Goal: Information Seeking & Learning: Learn about a topic

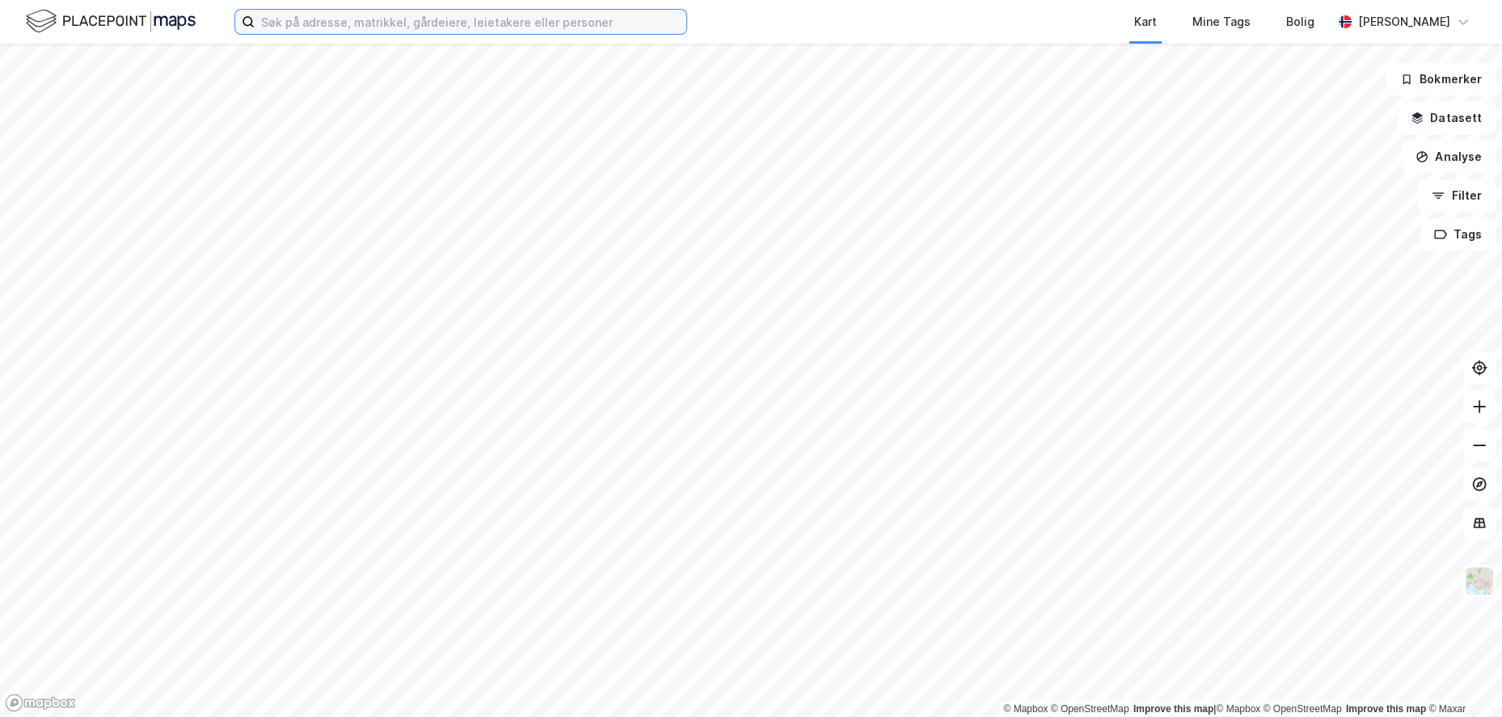
click at [477, 16] on input at bounding box center [471, 22] width 432 height 24
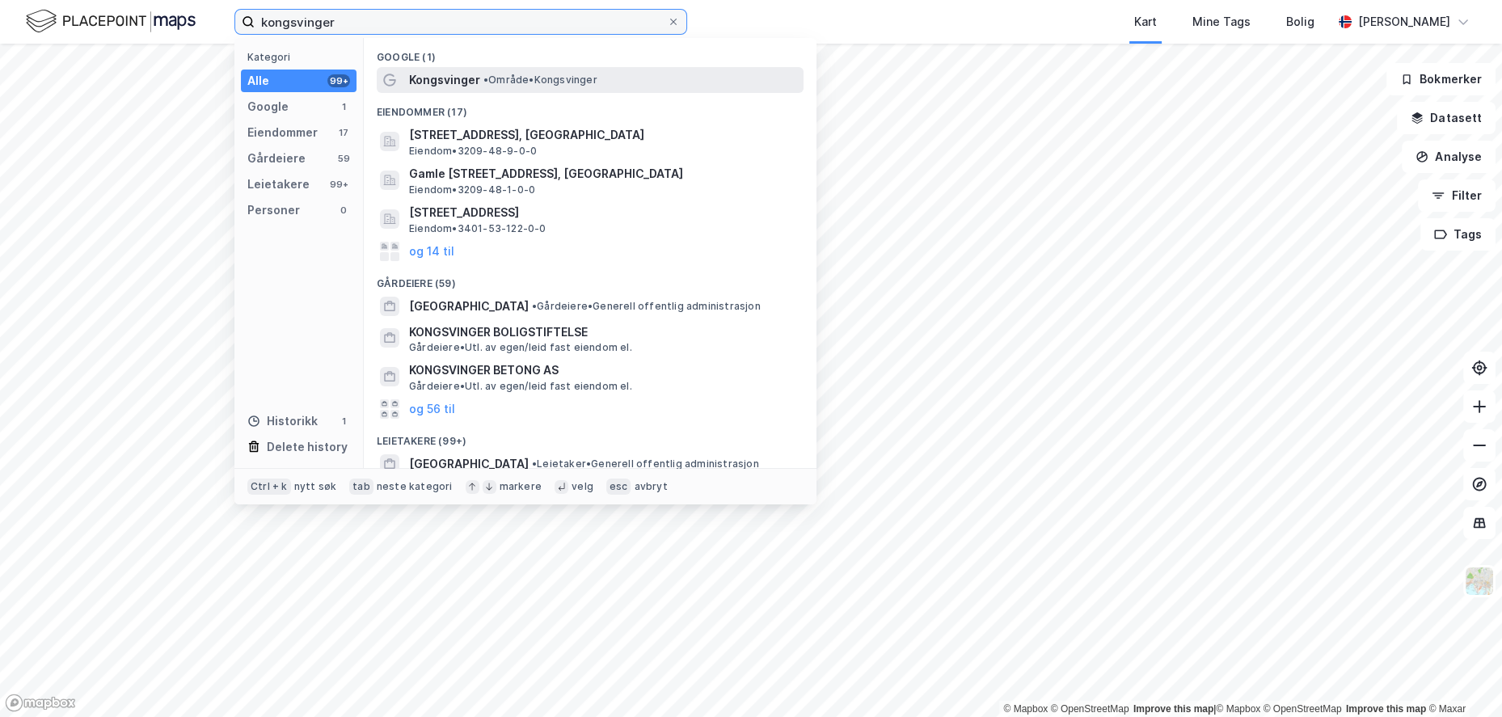
type input "kongsvinger"
click at [479, 81] on div "Kongsvinger • Område • [GEOGRAPHIC_DATA]" at bounding box center [604, 79] width 391 height 19
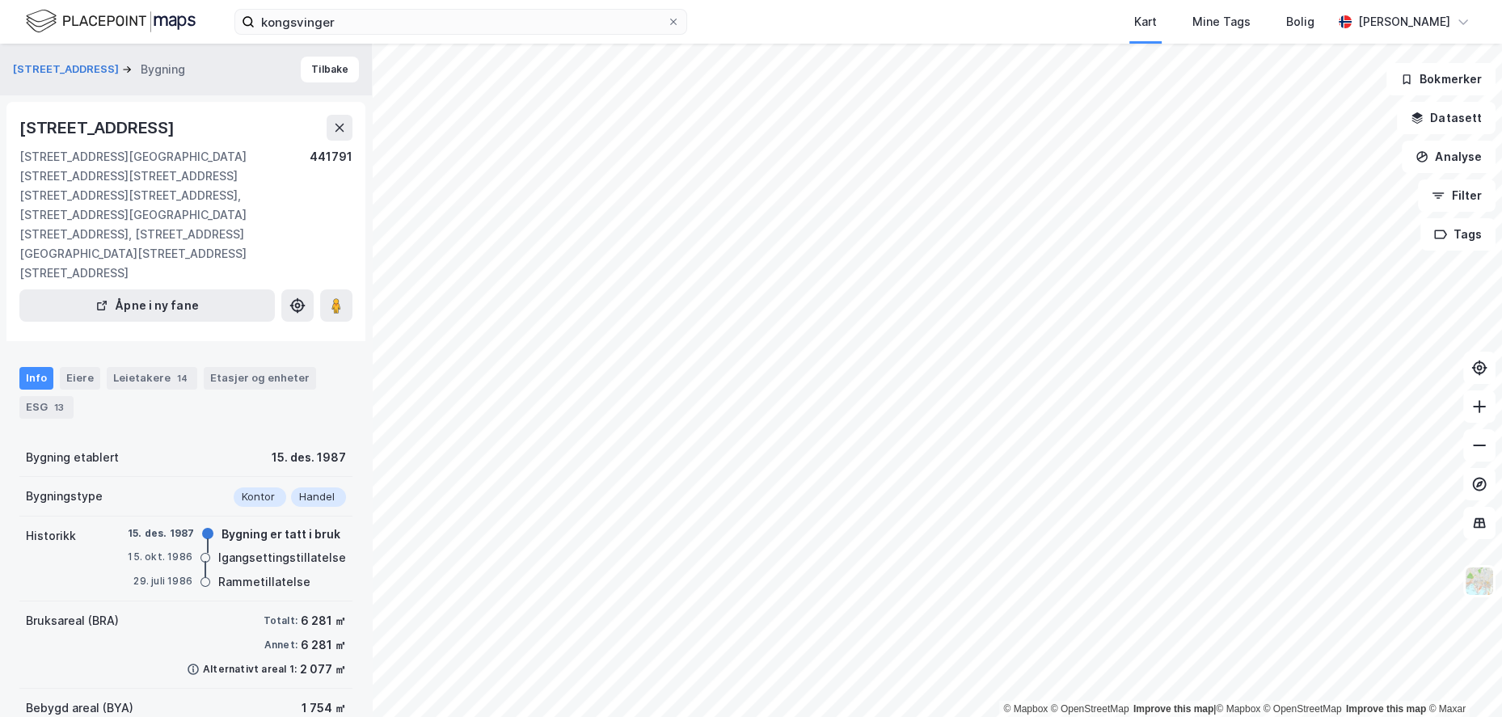
click at [906, 401] on div "© Mapbox © OpenStreetMap Improve this map | © Mapbox © OpenStreetMap Improve th…" at bounding box center [751, 381] width 1502 height 674
click at [860, 440] on div "© Mapbox © OpenStreetMap Improve this map | © Mapbox © OpenStreetMap Improve th…" at bounding box center [751, 381] width 1502 height 674
click at [1448, 117] on button "Datasett" at bounding box center [1446, 118] width 99 height 32
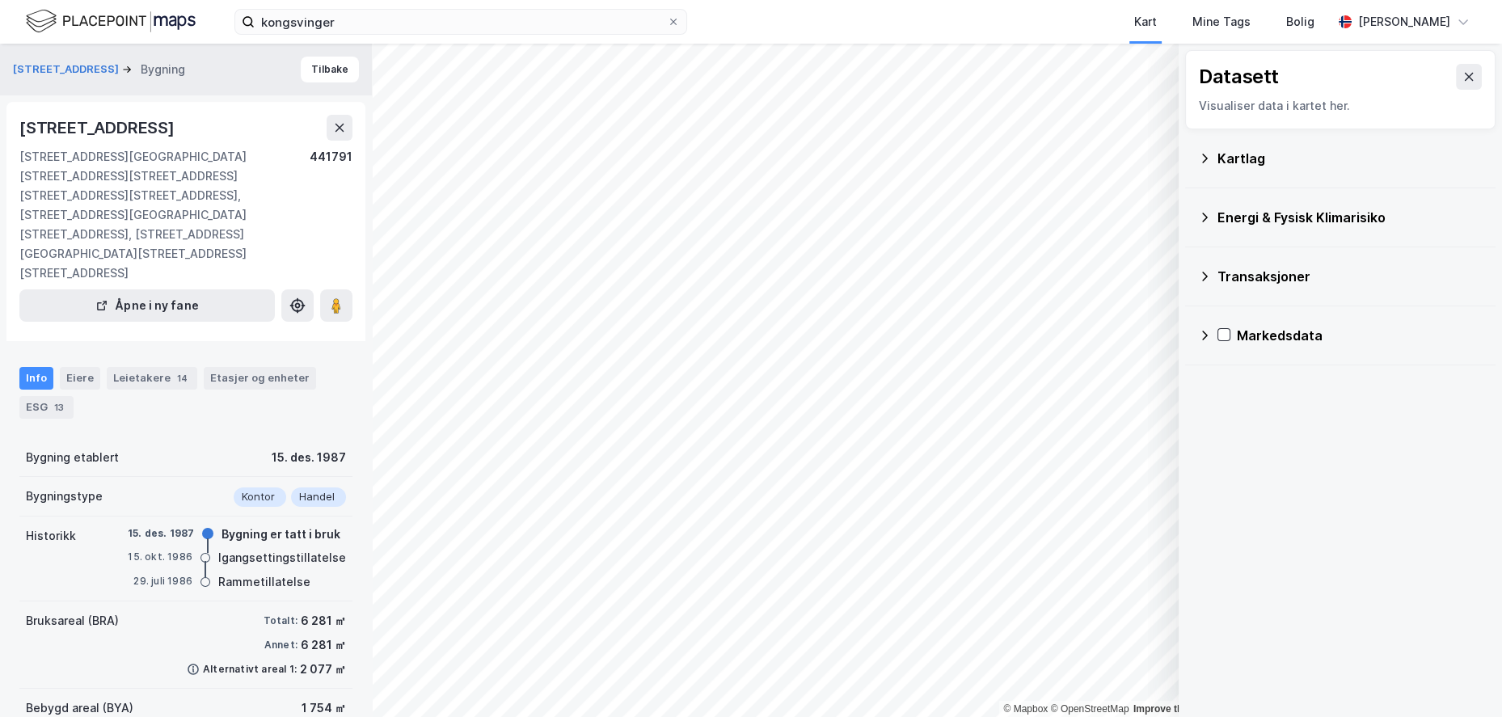
click at [1207, 161] on icon at bounding box center [1204, 158] width 13 height 13
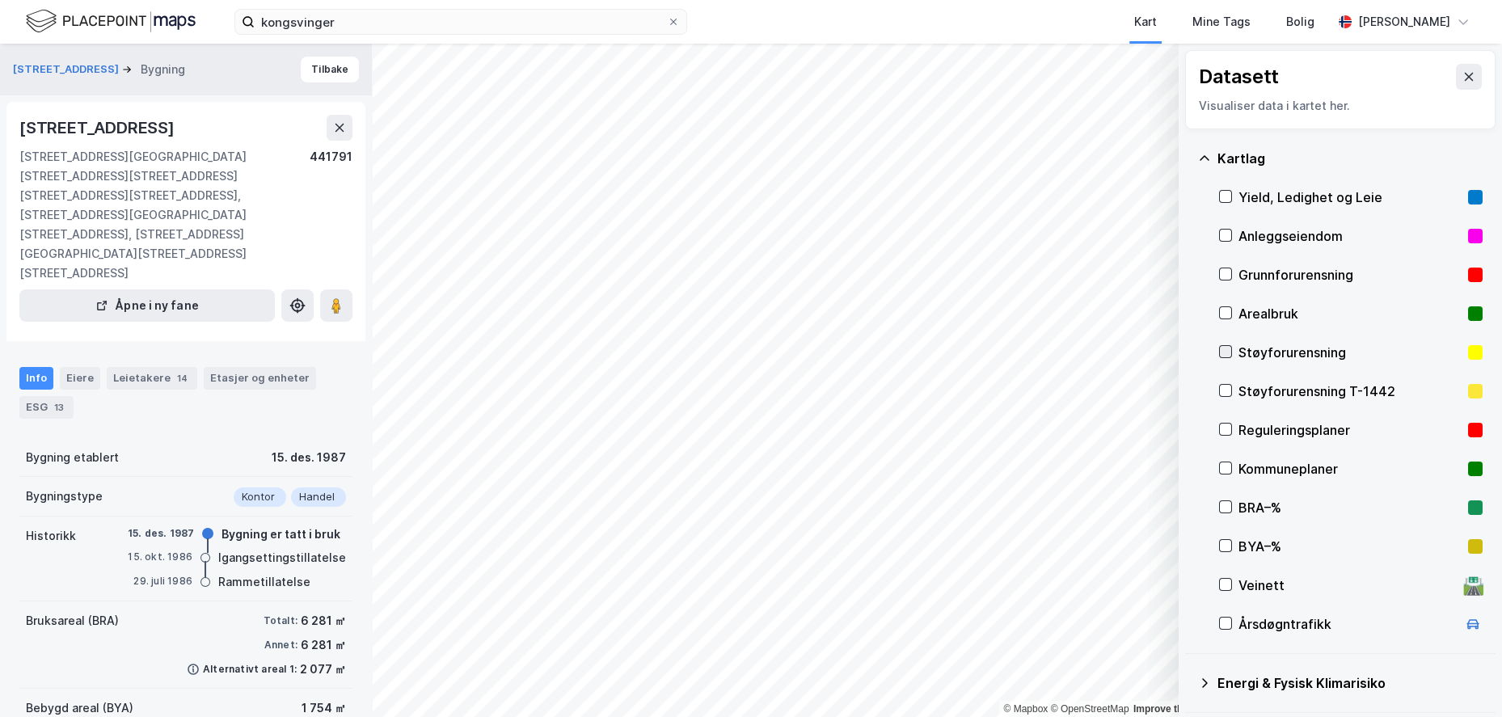
click at [1225, 353] on icon at bounding box center [1225, 351] width 11 height 11
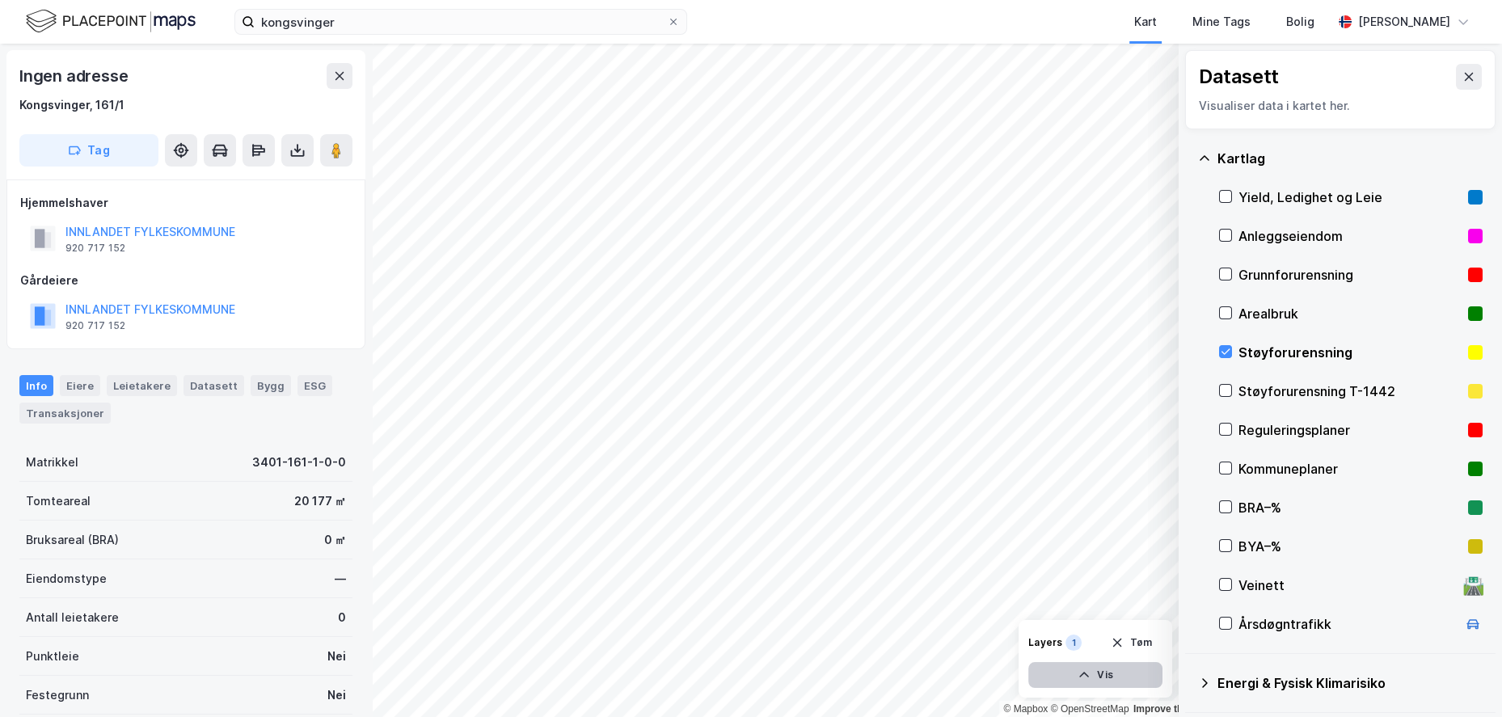
click at [1108, 670] on button "Vis" at bounding box center [1096, 675] width 134 height 26
click at [989, 613] on div "Layers 1 [PERSON_NAME]" at bounding box center [1051, 604] width 223 height 26
click at [1001, 640] on div "Støyforurensning" at bounding box center [1019, 646] width 89 height 13
click at [1094, 640] on icon at bounding box center [1088, 639] width 13 height 13
click at [1092, 640] on icon at bounding box center [1088, 639] width 13 height 13
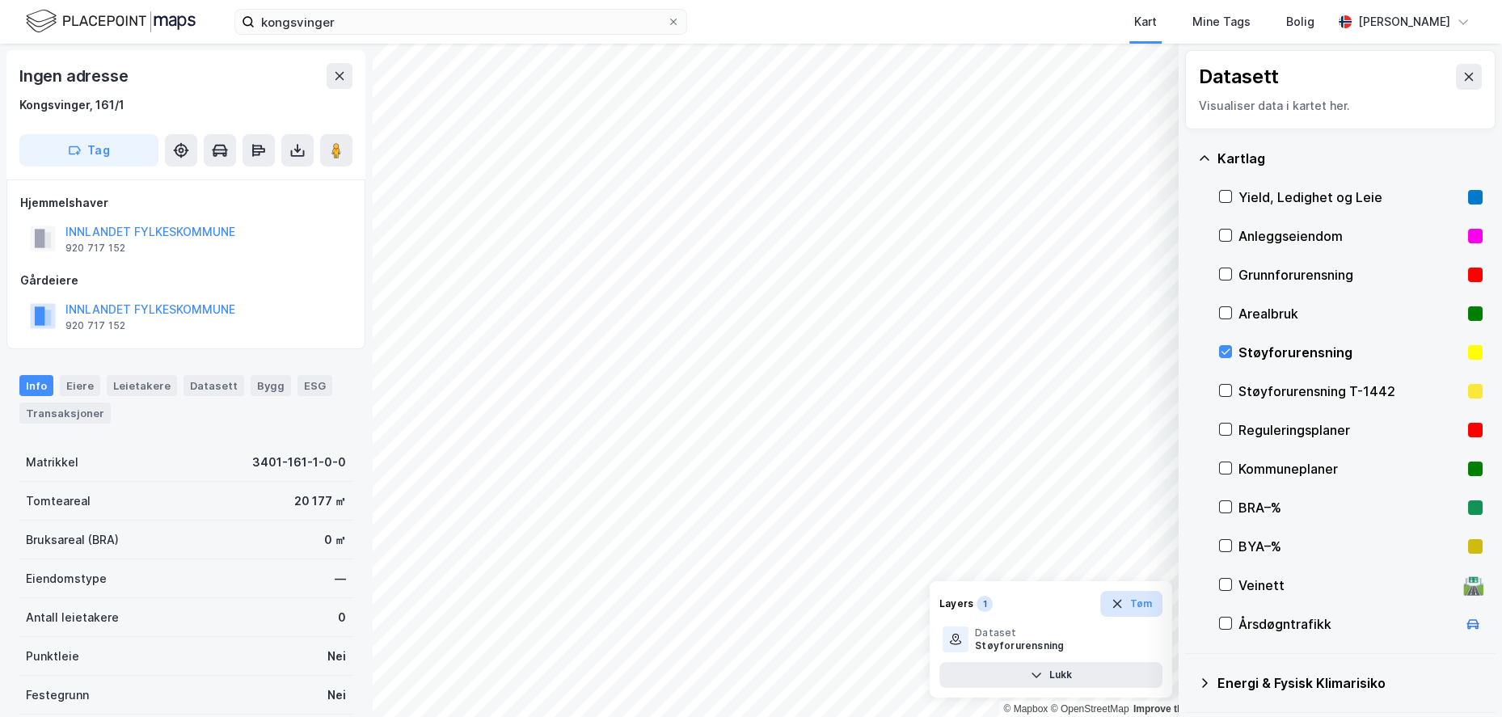
click at [1145, 601] on button "Tøm" at bounding box center [1132, 604] width 62 height 26
click at [1223, 395] on icon at bounding box center [1225, 390] width 11 height 11
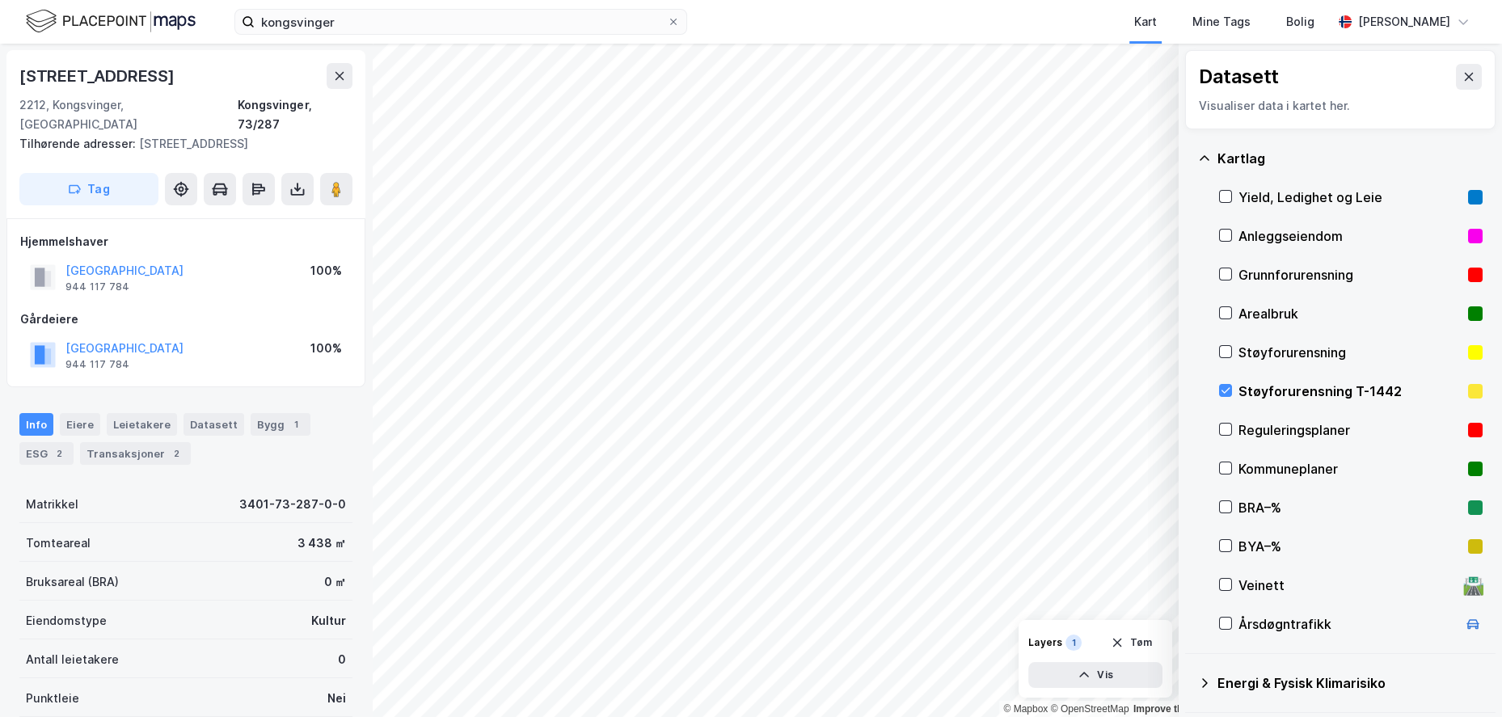
scroll to position [120, 0]
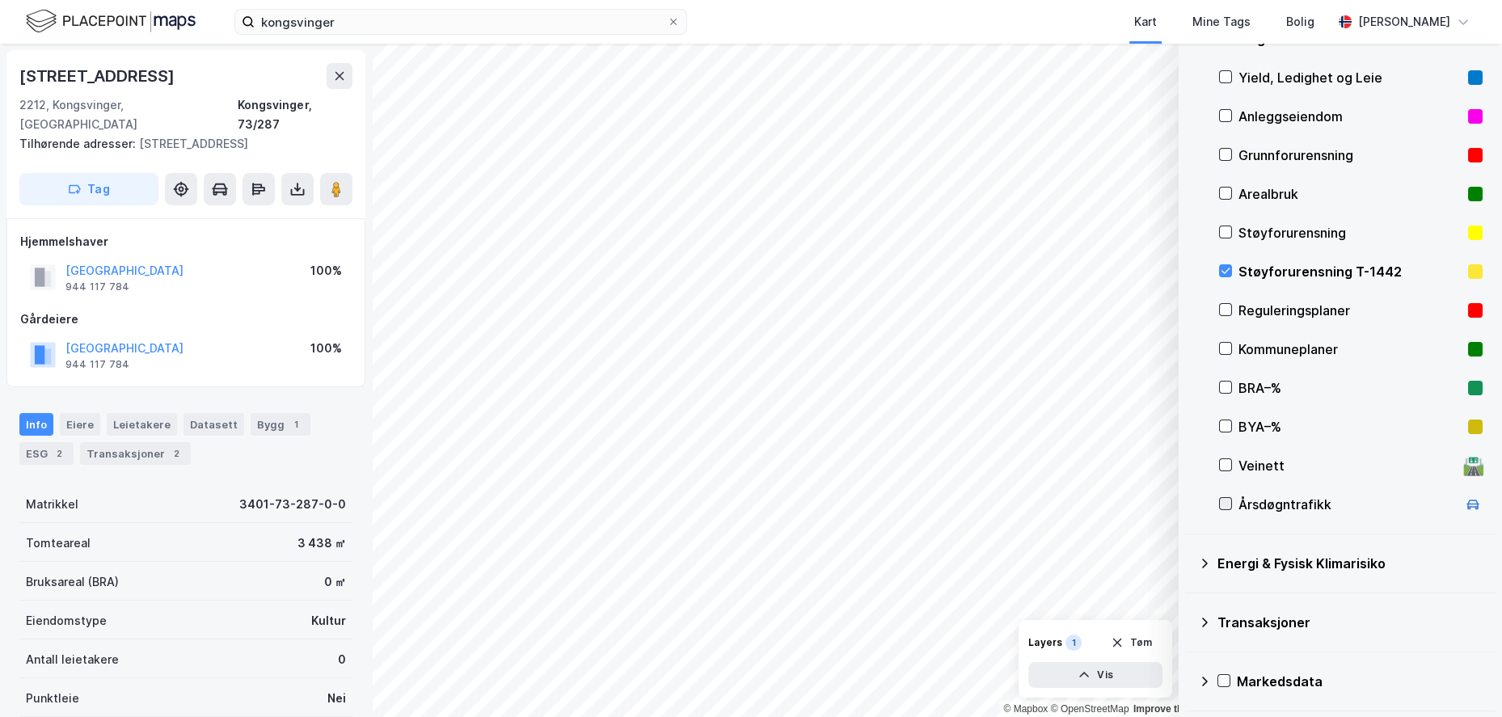
click at [1227, 502] on icon at bounding box center [1225, 503] width 11 height 11
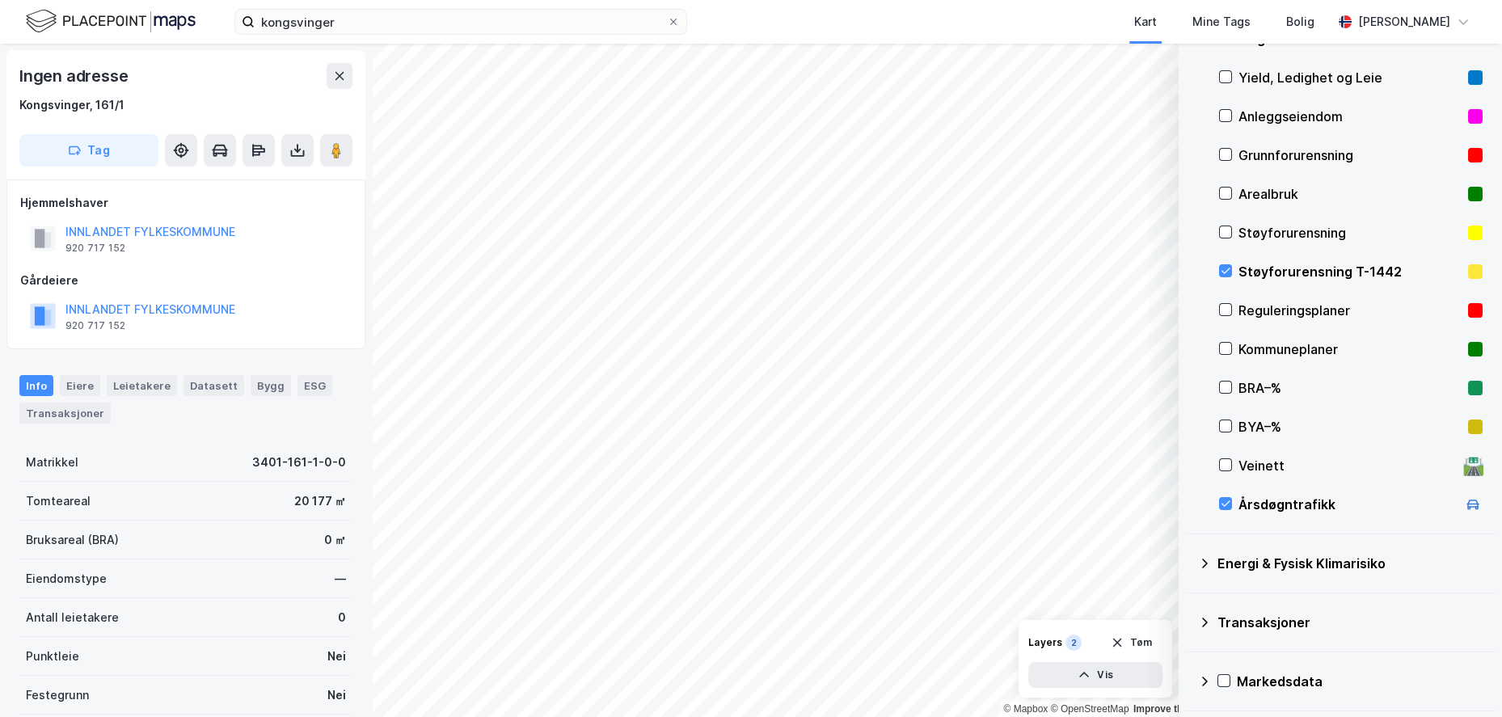
click at [1061, 632] on div "Layers 2 [PERSON_NAME]" at bounding box center [1096, 643] width 134 height 26
click at [1092, 674] on button "Vis" at bounding box center [1096, 675] width 134 height 26
click at [1156, 639] on button at bounding box center [1147, 640] width 26 height 26
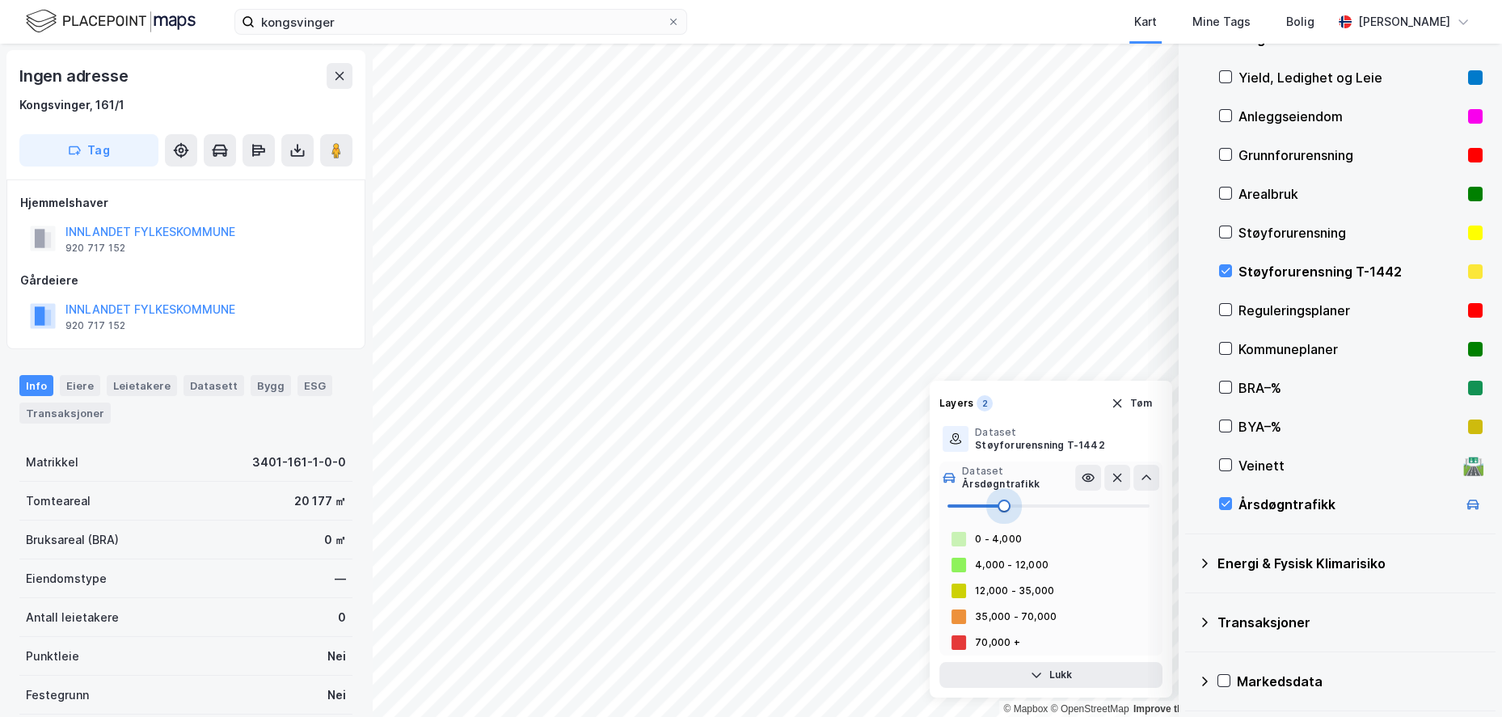
drag, startPoint x: 983, startPoint y: 501, endPoint x: 1004, endPoint y: 501, distance: 21.8
click at [1004, 501] on span at bounding box center [1004, 506] width 13 height 13
click at [1088, 475] on icon at bounding box center [1088, 477] width 13 height 13
drag, startPoint x: 1004, startPoint y: 512, endPoint x: 1059, endPoint y: 502, distance: 55.0
click at [1059, 502] on span at bounding box center [1059, 506] width 13 height 13
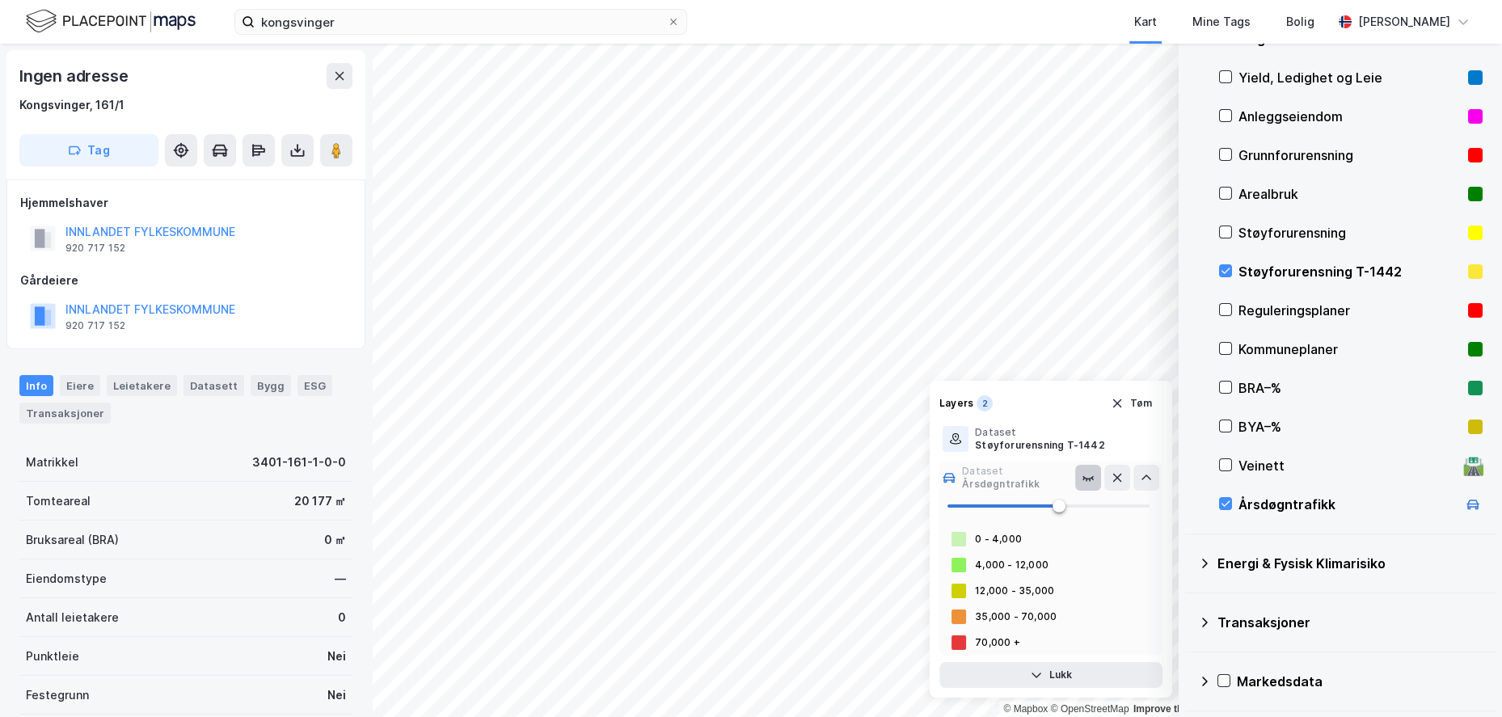
click at [1097, 478] on button at bounding box center [1089, 478] width 26 height 26
type input "4"
click at [957, 503] on span at bounding box center [1049, 506] width 202 height 24
click at [1095, 476] on button at bounding box center [1089, 478] width 26 height 26
click at [1005, 475] on div "Dataset" at bounding box center [1001, 471] width 78 height 13
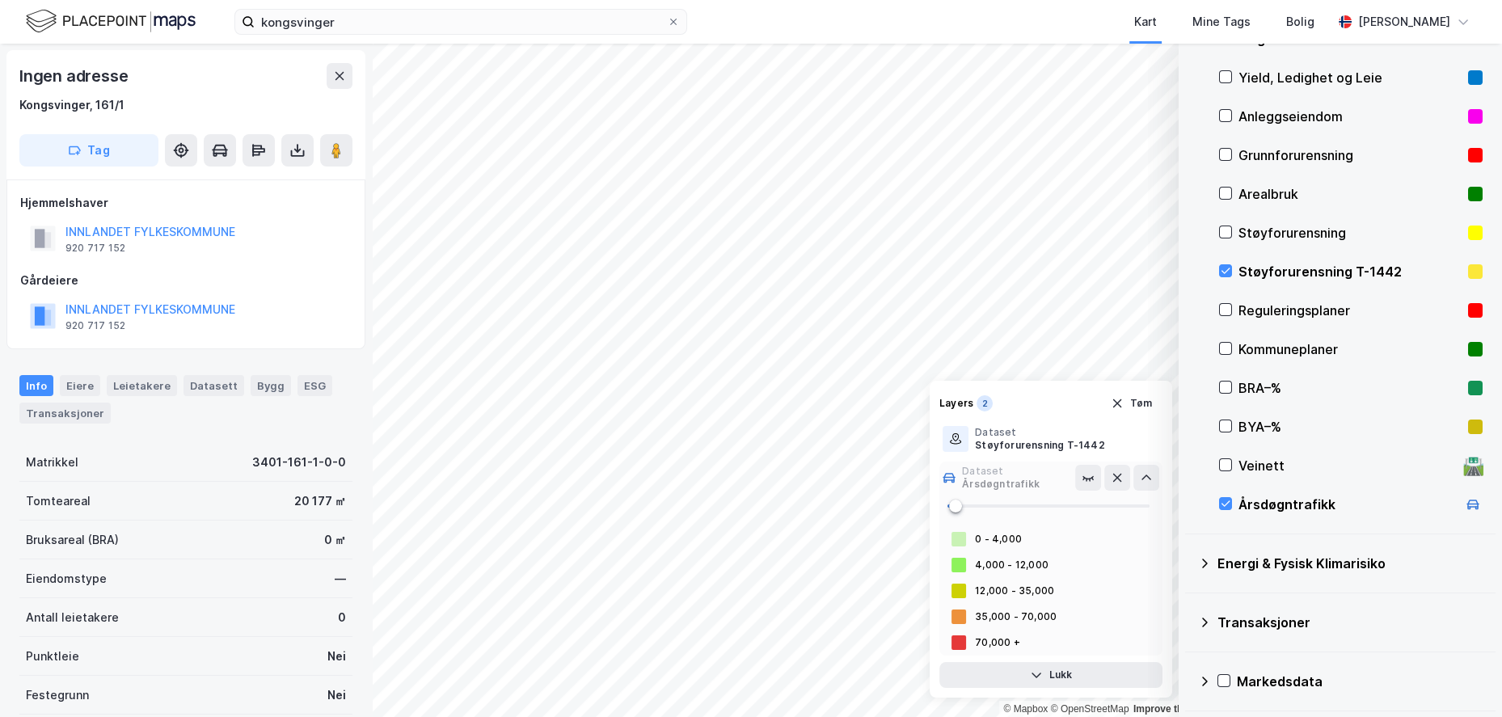
click at [996, 484] on div "Årsdøgntrafikk" at bounding box center [1001, 484] width 78 height 13
click at [991, 445] on div "Støyforurensning T-1442" at bounding box center [1025, 445] width 100 height 13
click at [1085, 436] on icon at bounding box center [1088, 439] width 11 height 7
click at [1085, 436] on icon at bounding box center [1088, 439] width 13 height 13
click at [996, 645] on div "70,000 +" at bounding box center [997, 642] width 45 height 13
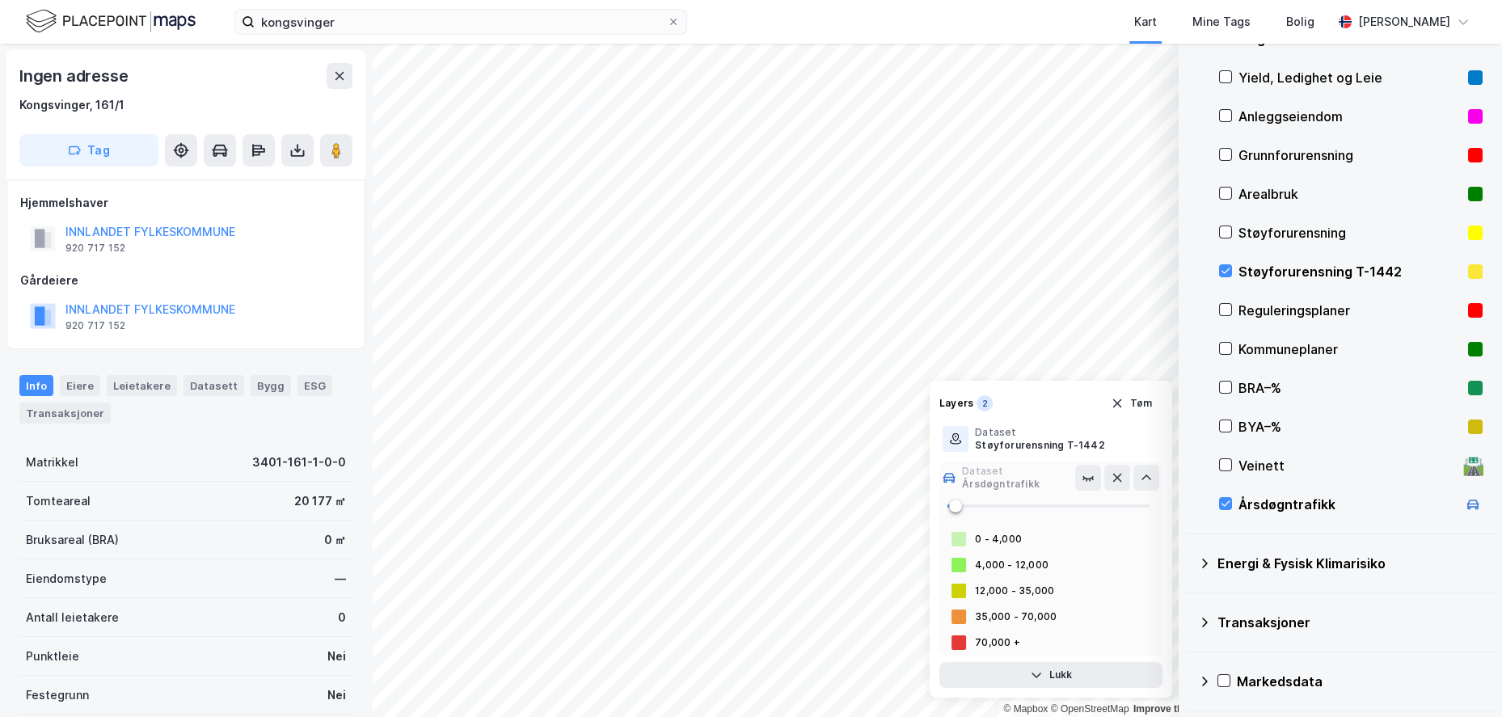
click at [974, 598] on div "12,000 - 35,000" at bounding box center [1051, 591] width 223 height 26
click at [1147, 397] on button "Tøm" at bounding box center [1132, 404] width 62 height 26
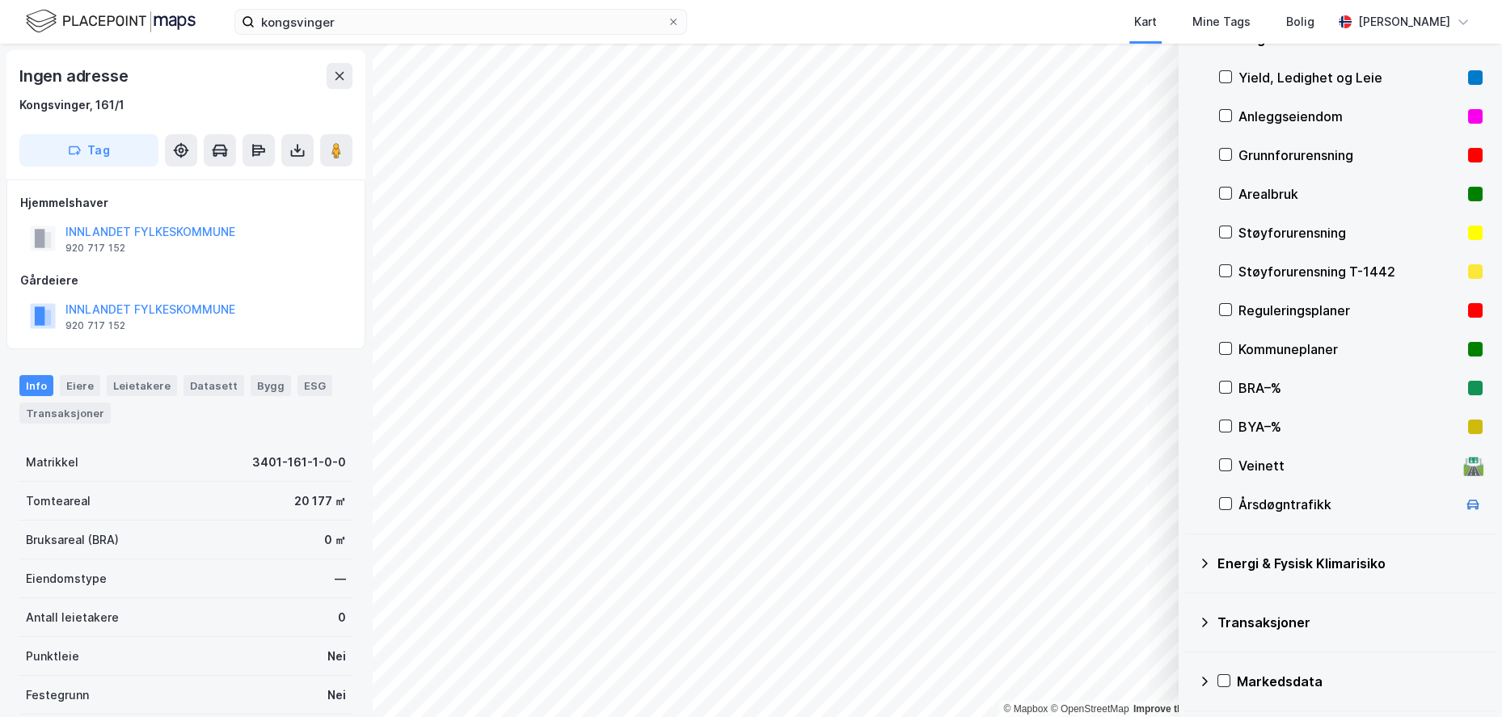
click at [1464, 462] on div "🛣️" at bounding box center [1474, 465] width 22 height 21
click at [1463, 455] on div "🛣️" at bounding box center [1474, 465] width 22 height 21
click at [1456, 308] on div "Reguleringsplaner" at bounding box center [1351, 310] width 264 height 39
click at [1469, 310] on rect at bounding box center [1476, 310] width 15 height 15
click at [1469, 265] on rect at bounding box center [1476, 271] width 15 height 15
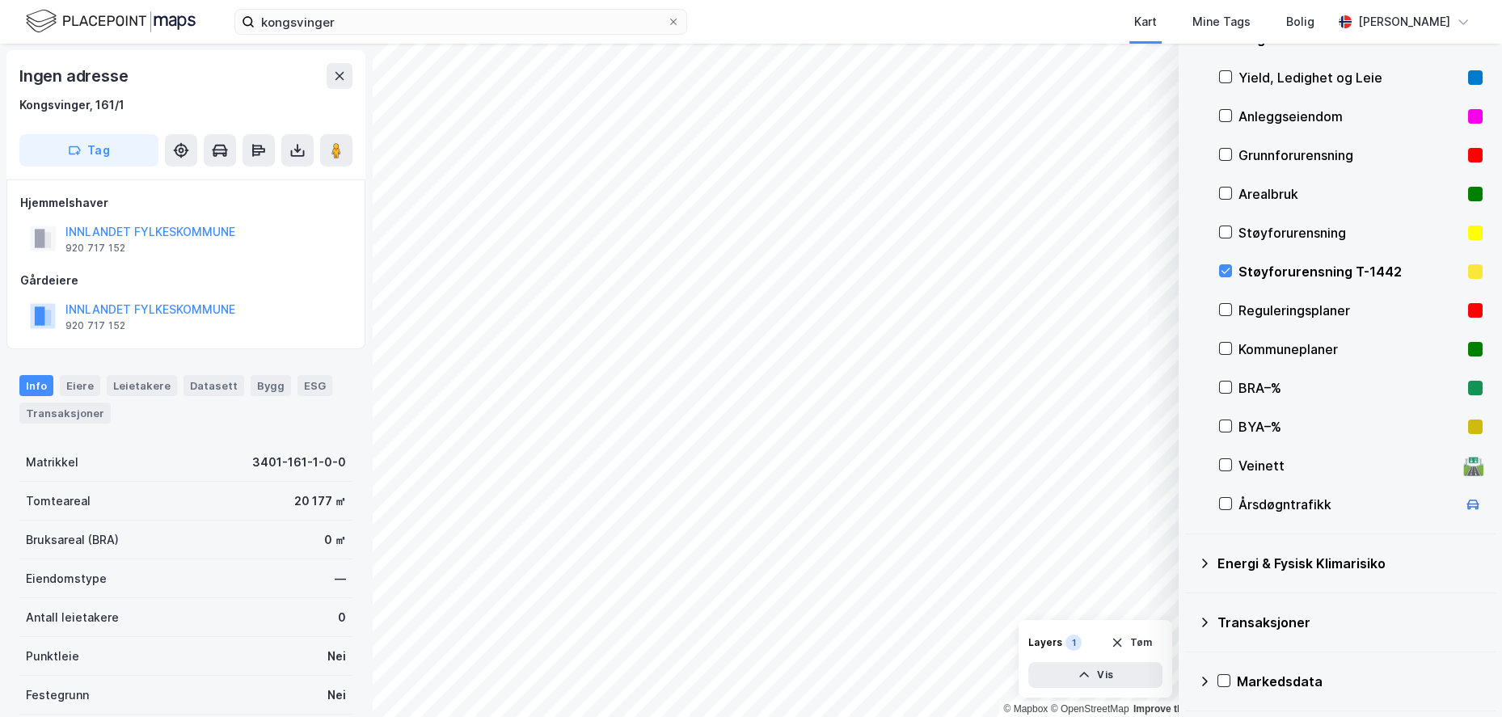
click at [1469, 265] on rect at bounding box center [1476, 271] width 15 height 15
click at [1469, 236] on rect at bounding box center [1476, 233] width 15 height 15
click at [1094, 670] on button "Vis" at bounding box center [1096, 675] width 134 height 26
click at [1021, 636] on div "Dataset" at bounding box center [1019, 633] width 89 height 13
click at [1093, 639] on icon at bounding box center [1088, 639] width 11 height 7
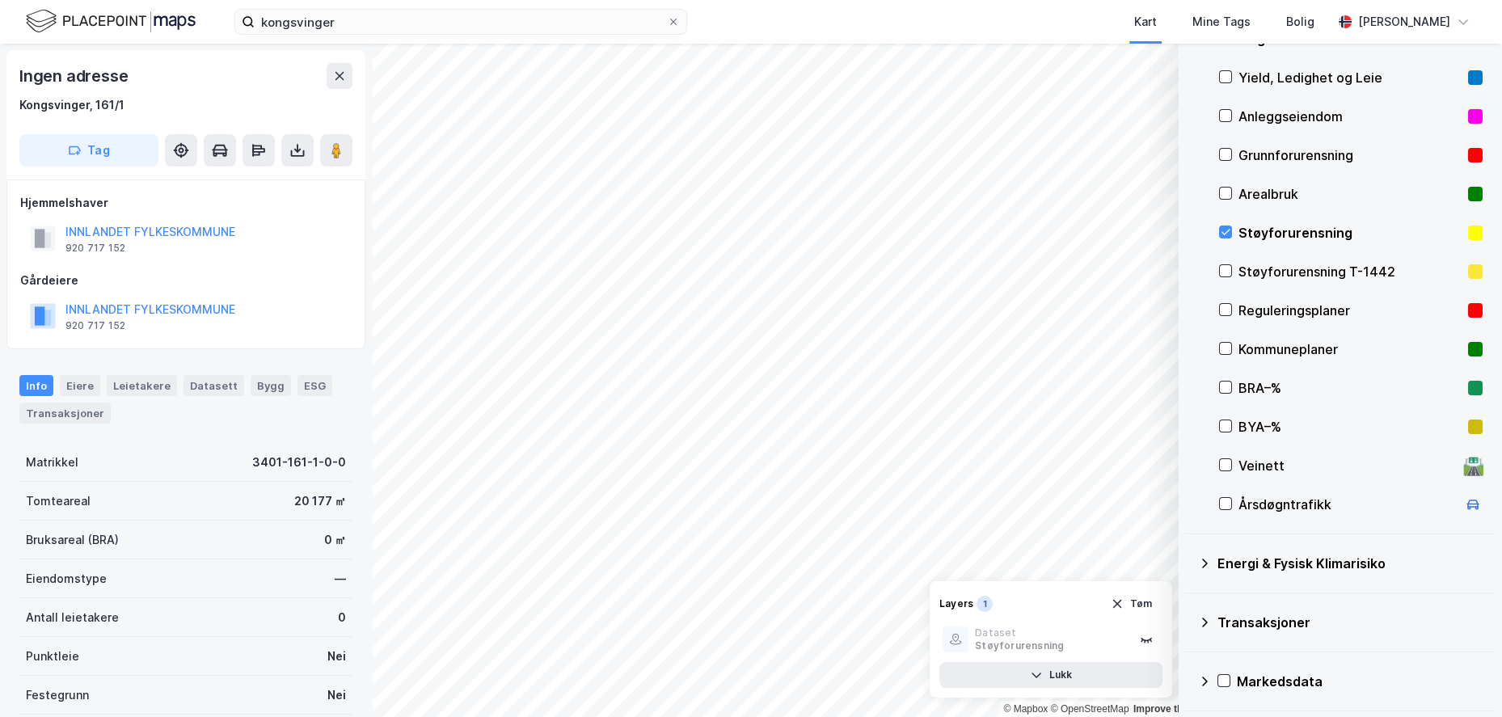
click at [1469, 154] on rect at bounding box center [1476, 155] width 15 height 15
click at [1405, 226] on div "Støyforurensning" at bounding box center [1350, 232] width 223 height 19
click at [1469, 153] on rect at bounding box center [1476, 155] width 15 height 15
click at [1469, 115] on rect at bounding box center [1476, 116] width 15 height 15
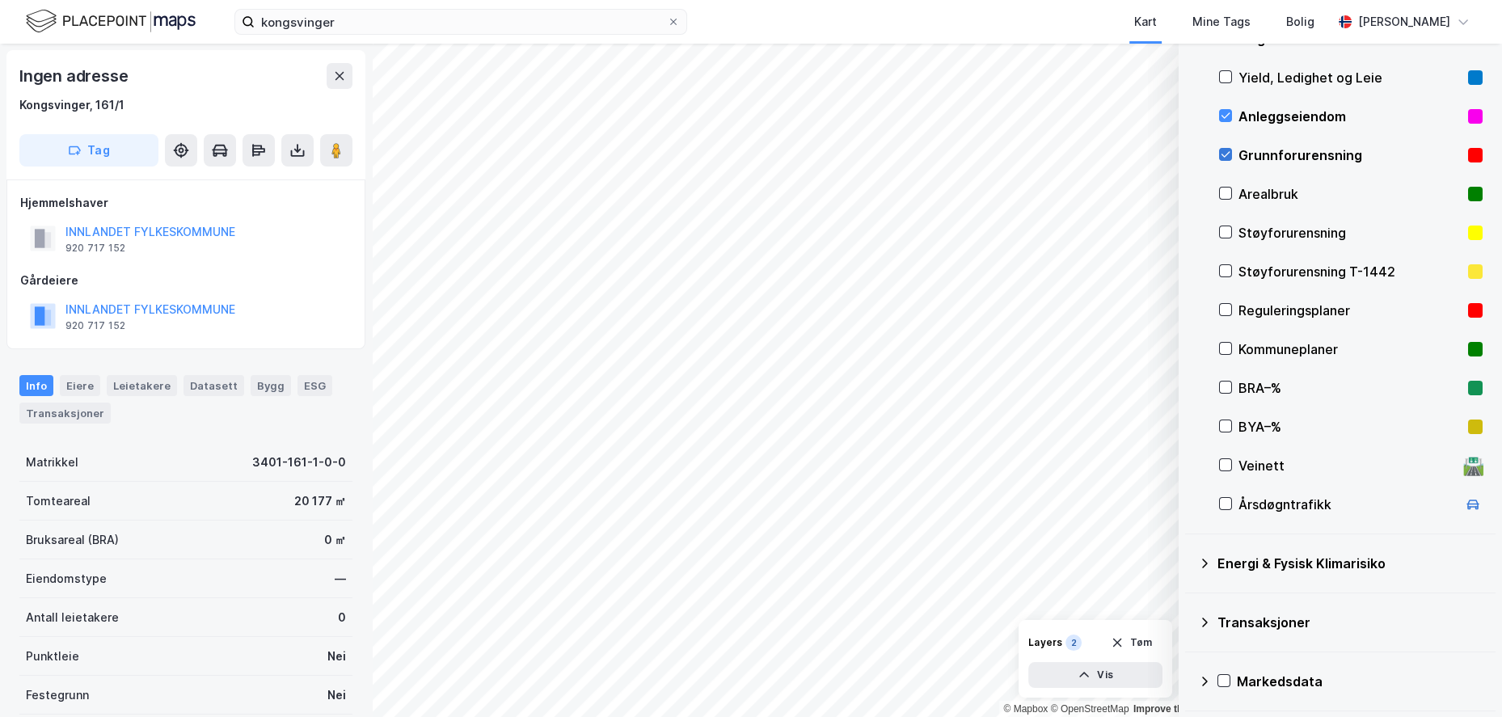
click at [1227, 156] on icon at bounding box center [1225, 154] width 11 height 11
click at [1363, 108] on div "Anleggseiendom" at bounding box center [1350, 116] width 223 height 19
click at [1317, 74] on div "Yield, Ledighet og Leie" at bounding box center [1350, 77] width 223 height 19
click at [1096, 670] on button "Vis" at bounding box center [1096, 675] width 134 height 26
click at [1051, 645] on div "Yield, Ledighet og Leie" at bounding box center [1025, 646] width 100 height 13
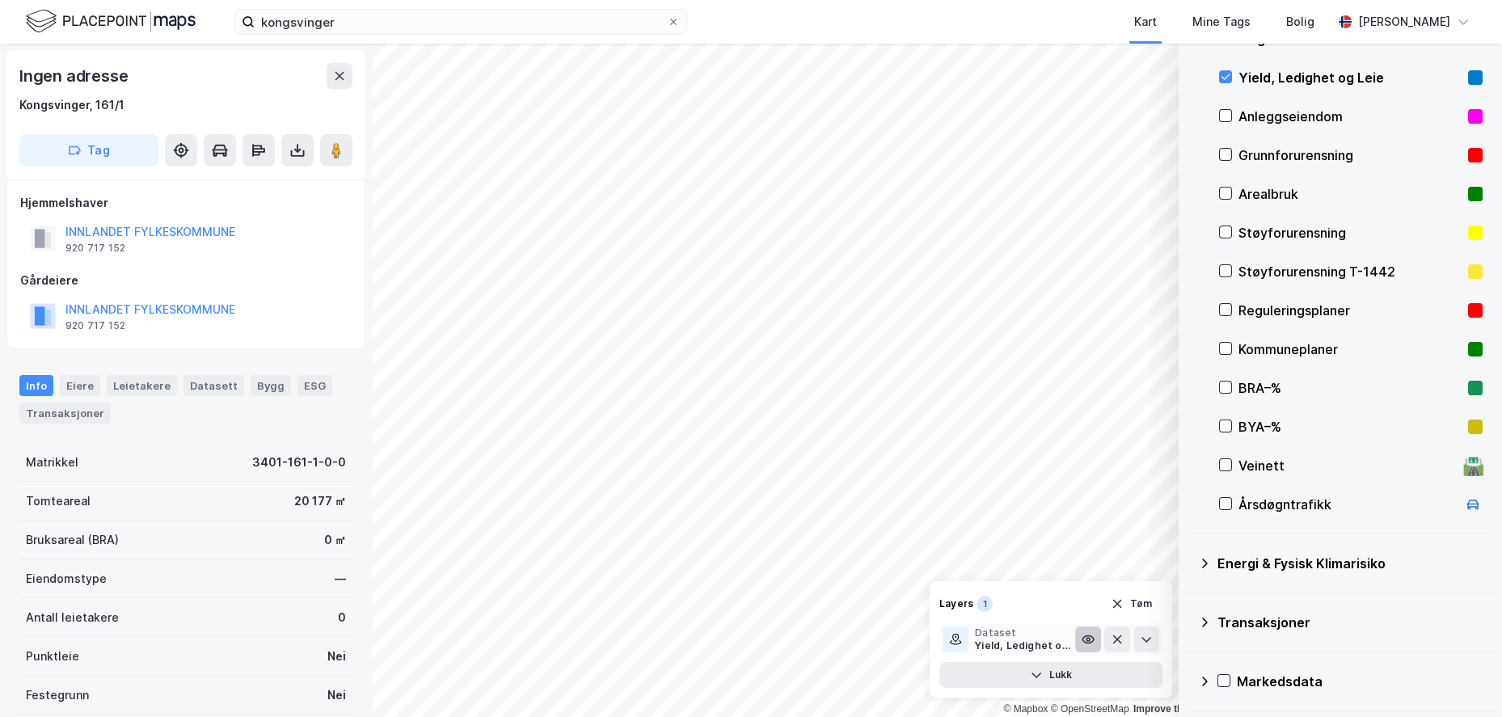
click at [1088, 638] on icon at bounding box center [1088, 639] width 3 height 3
click at [1088, 639] on icon at bounding box center [1088, 639] width 13 height 13
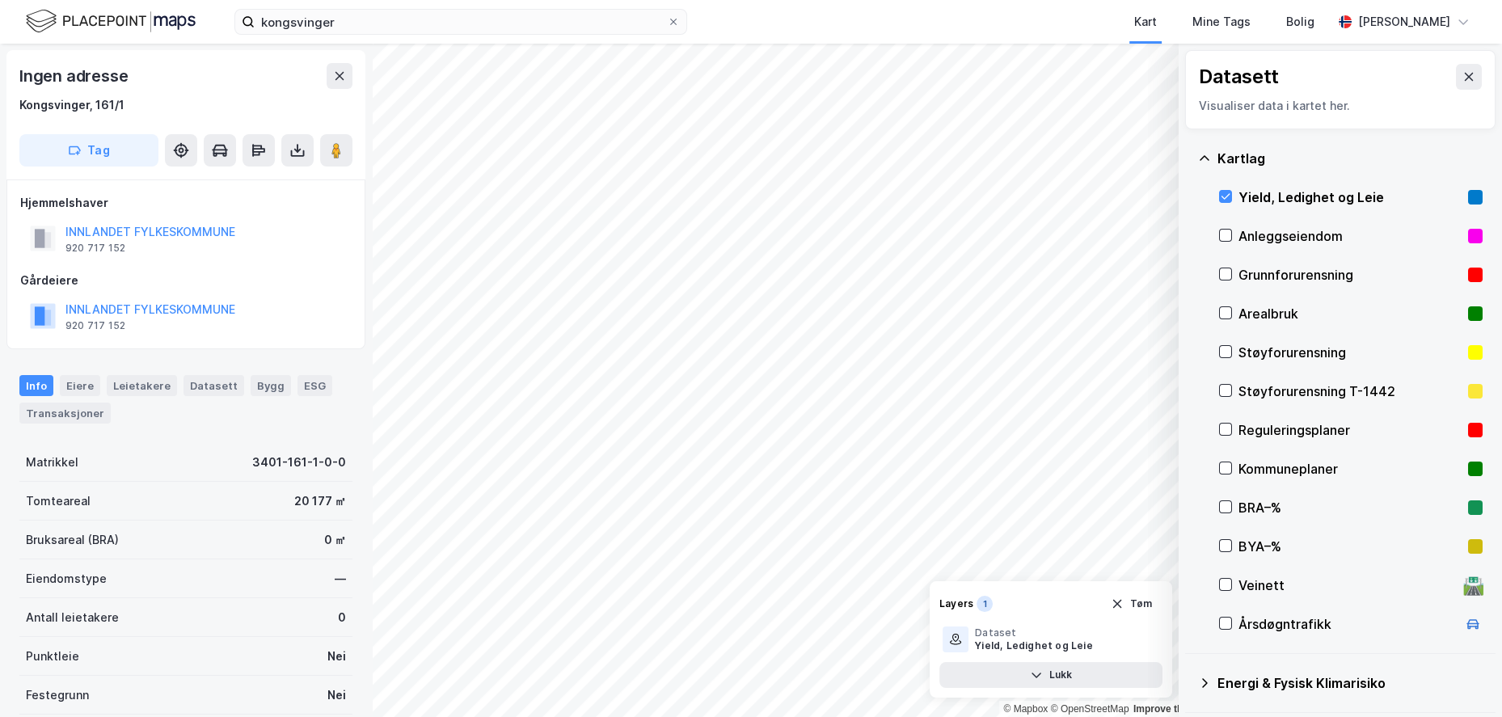
click at [1322, 103] on div "Visualiser data i kartet her." at bounding box center [1340, 105] width 283 height 19
click at [1223, 503] on icon at bounding box center [1225, 506] width 11 height 11
click at [1227, 510] on icon at bounding box center [1225, 506] width 11 height 11
click at [1231, 547] on div at bounding box center [1225, 545] width 13 height 13
click at [1230, 547] on icon at bounding box center [1225, 545] width 11 height 11
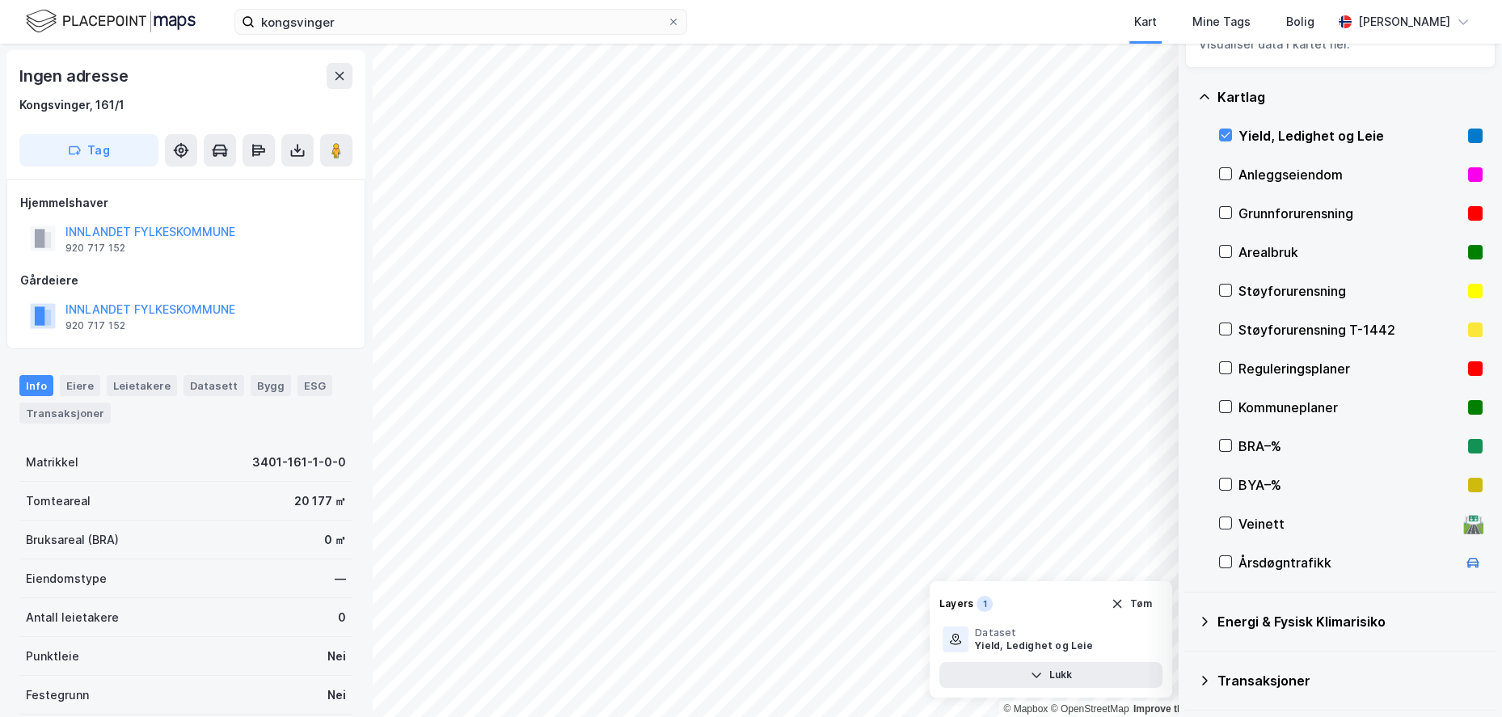
scroll to position [120, 0]
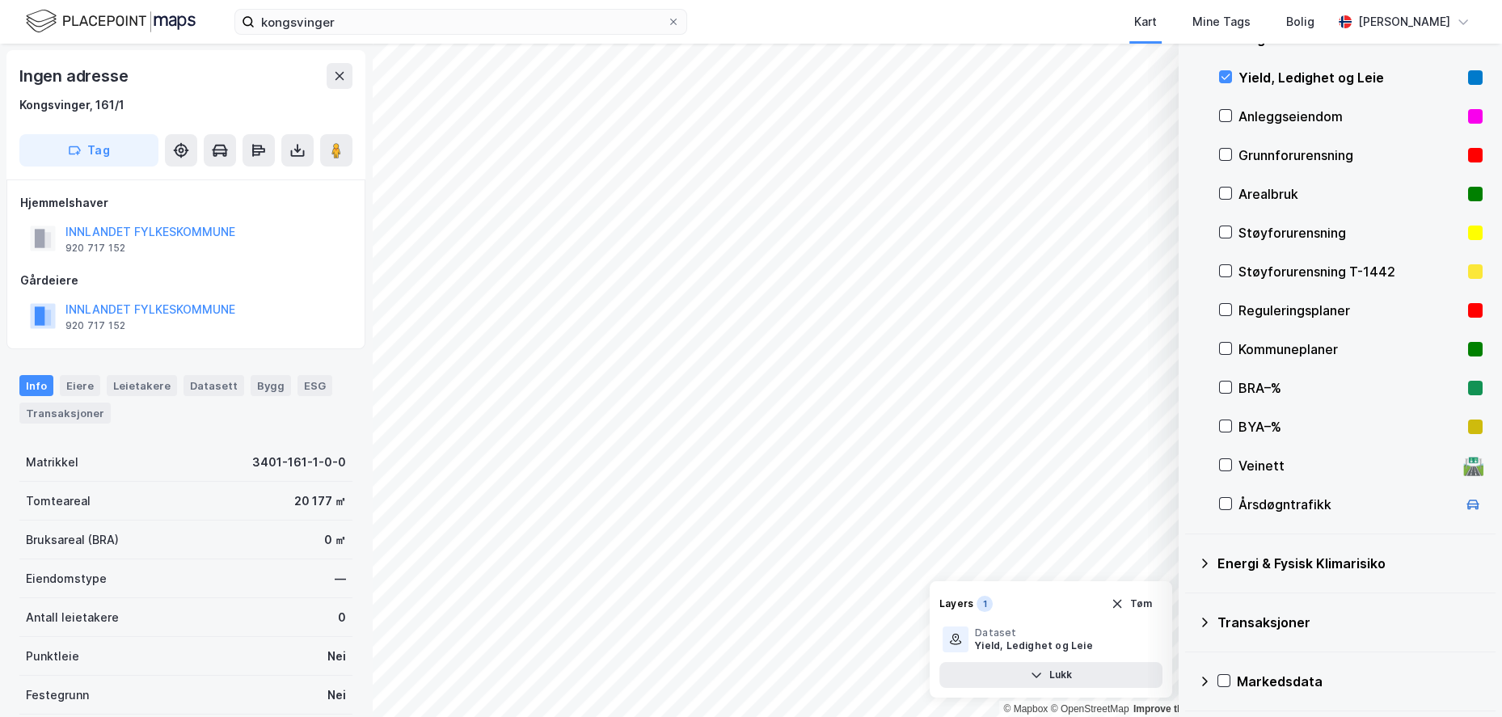
click at [1201, 679] on icon at bounding box center [1204, 681] width 13 height 13
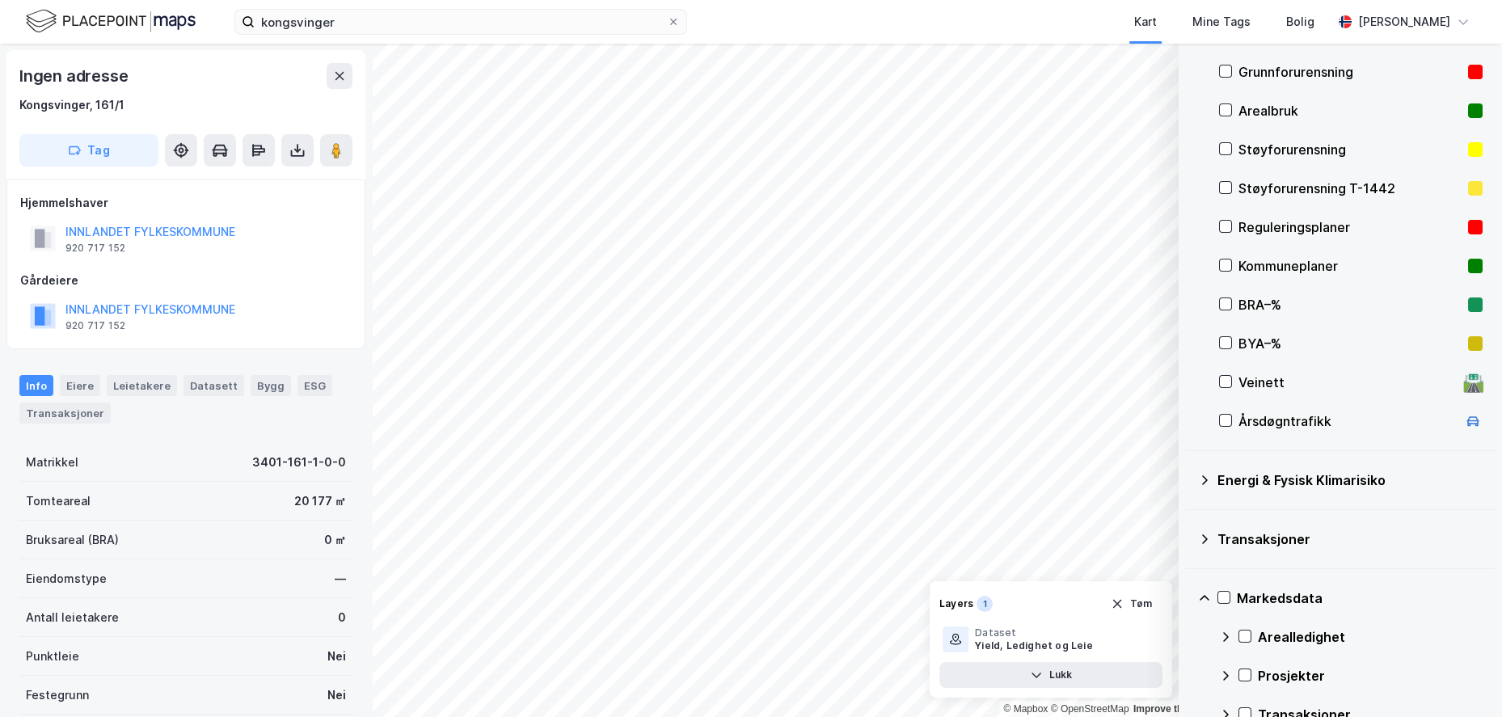
scroll to position [275, 0]
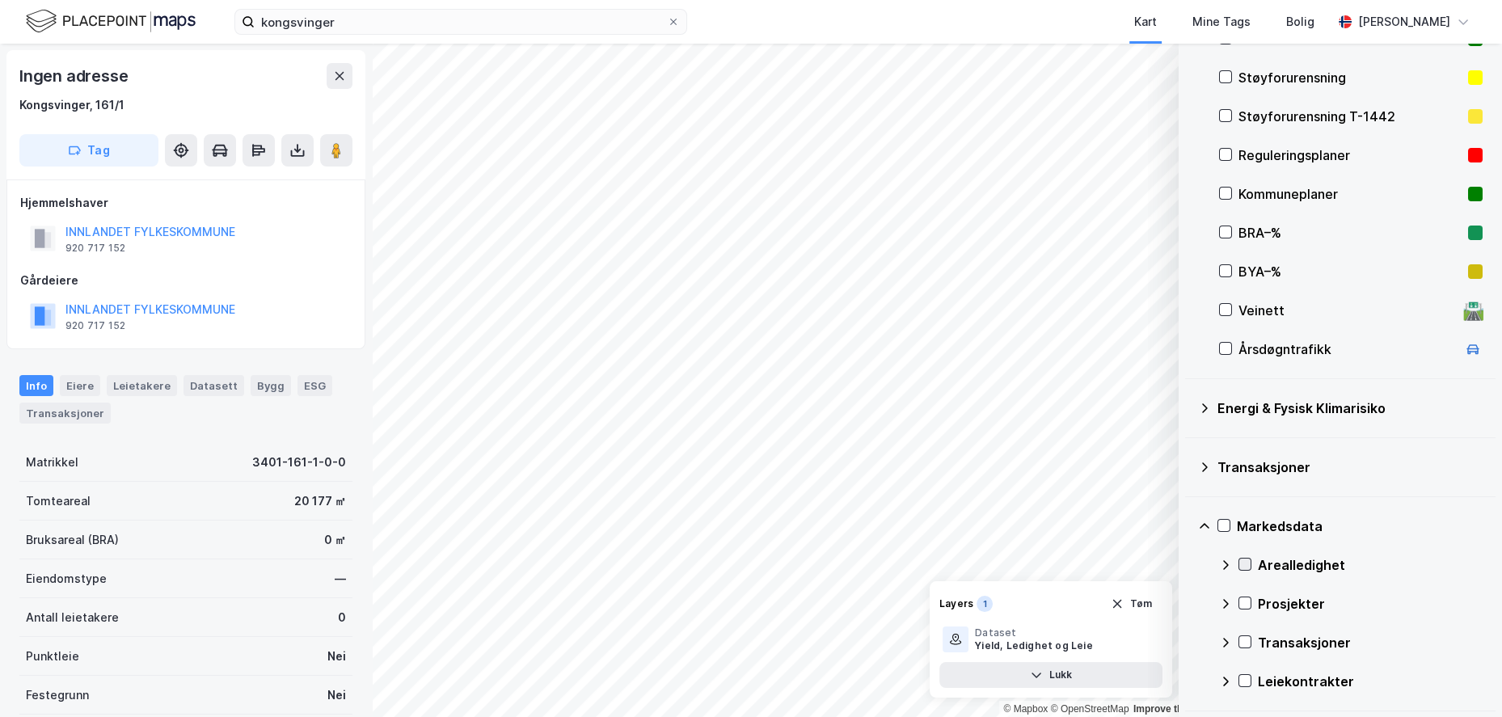
click at [1245, 567] on icon at bounding box center [1245, 564] width 11 height 11
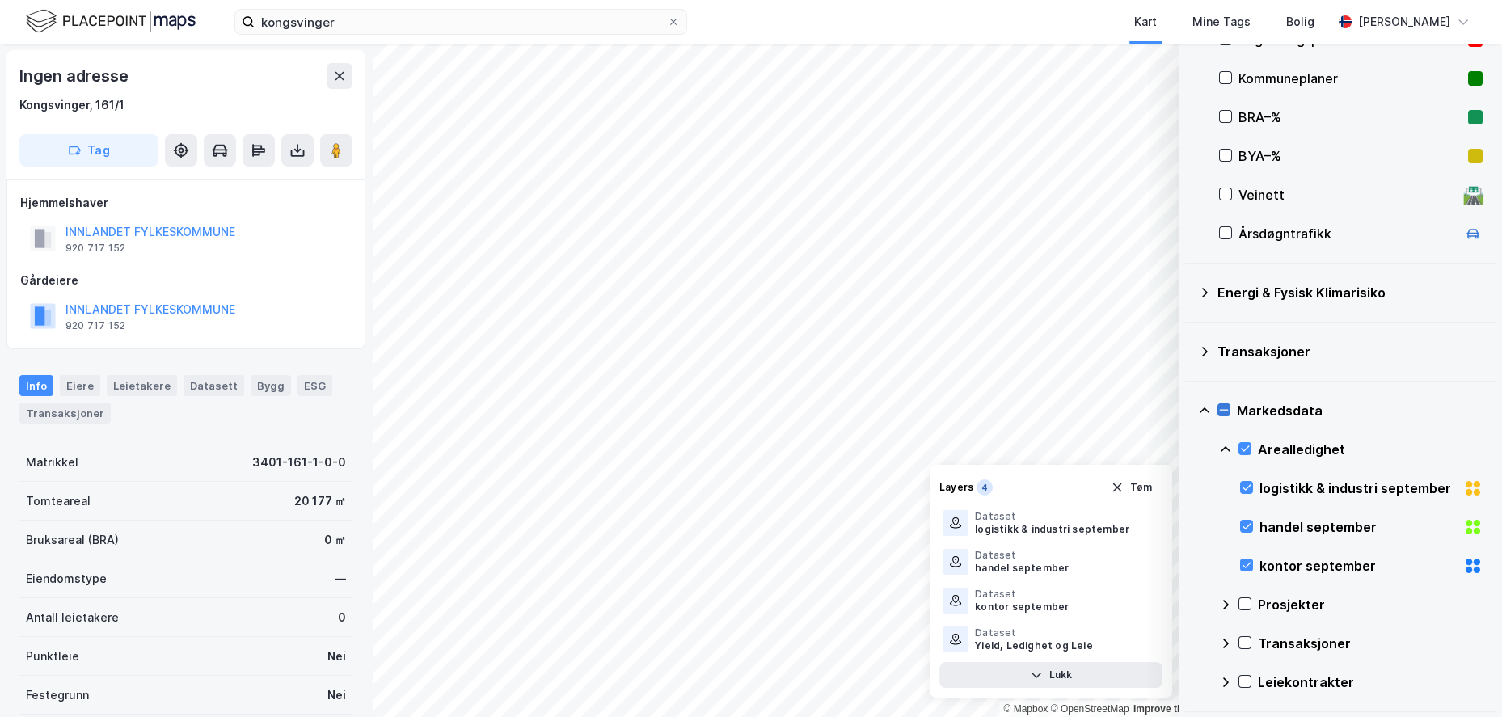
scroll to position [391, 0]
click at [1221, 598] on icon at bounding box center [1225, 604] width 13 height 13
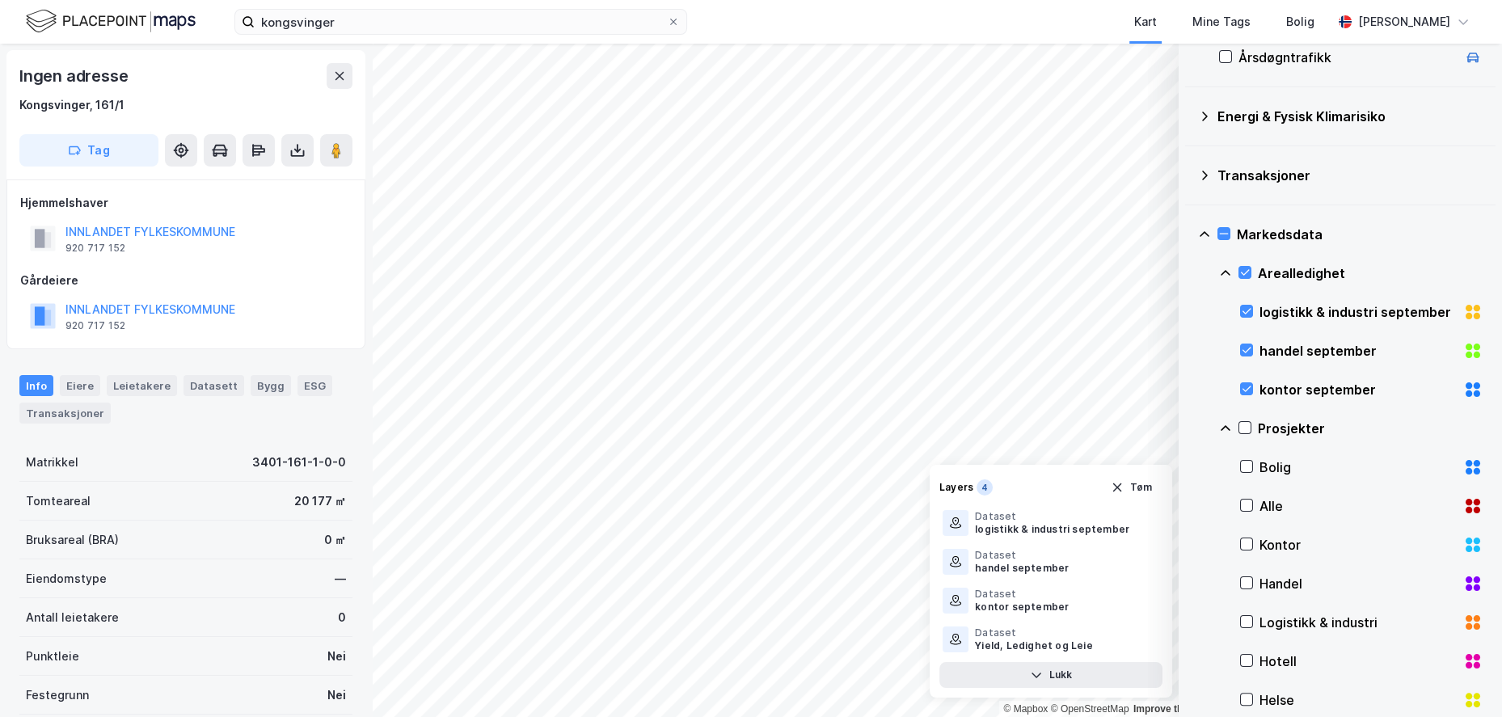
scroll to position [715, 0]
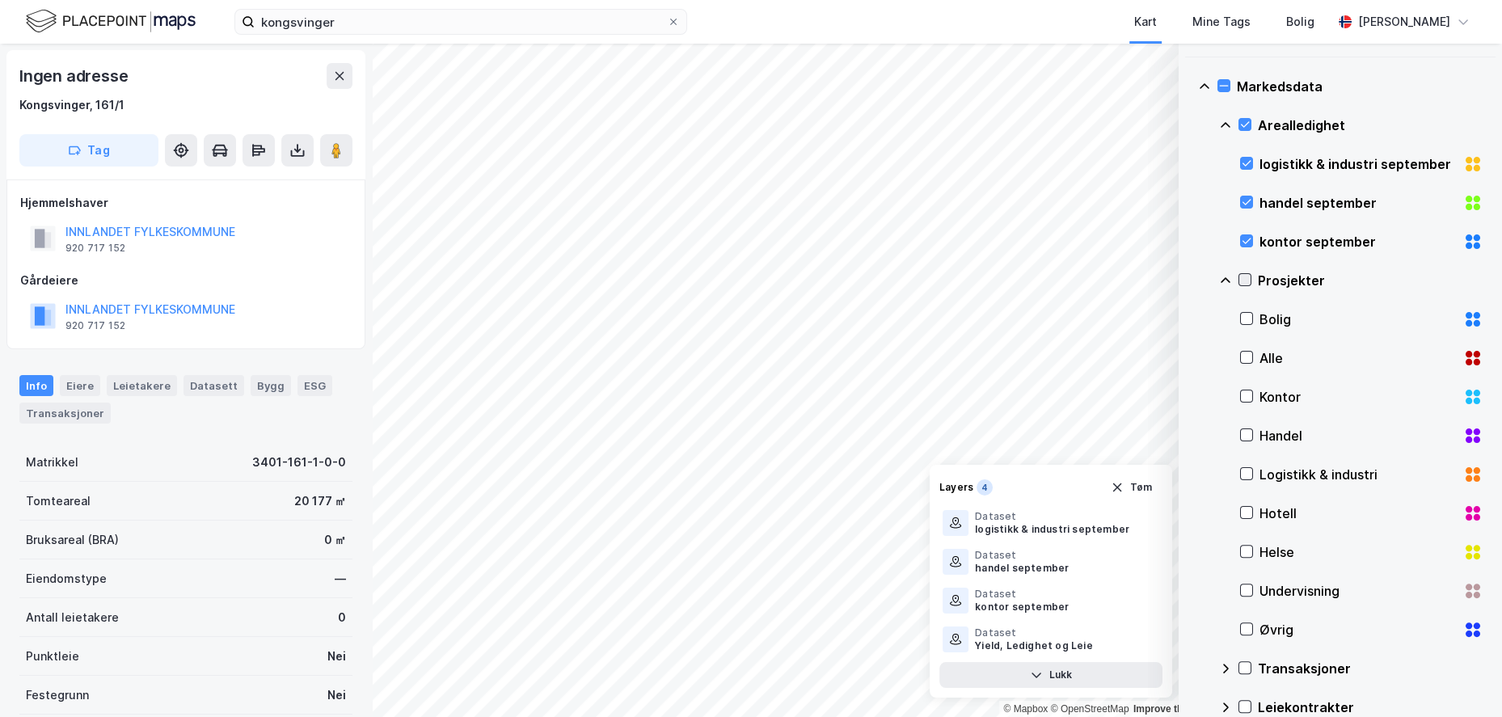
click at [1243, 283] on icon at bounding box center [1245, 279] width 11 height 11
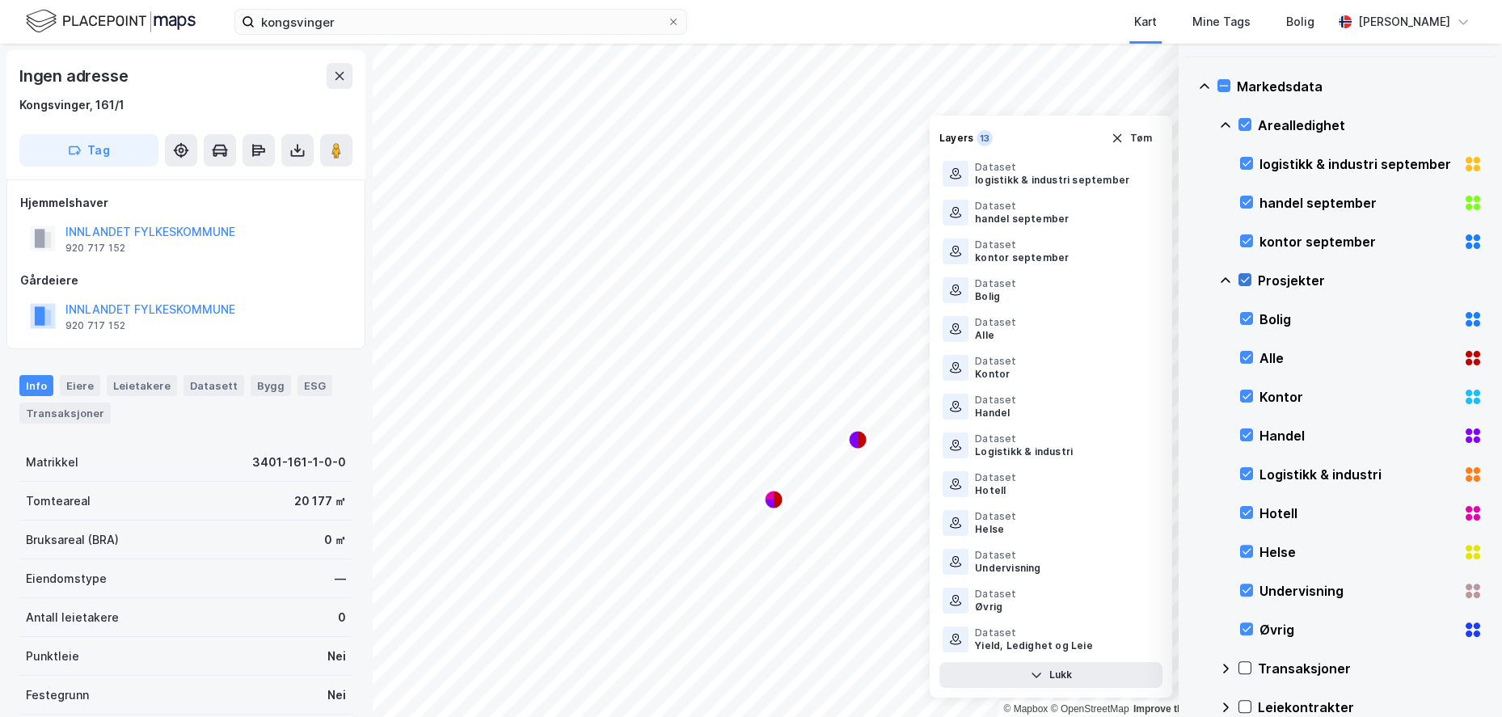
click at [1243, 283] on icon at bounding box center [1245, 279] width 11 height 11
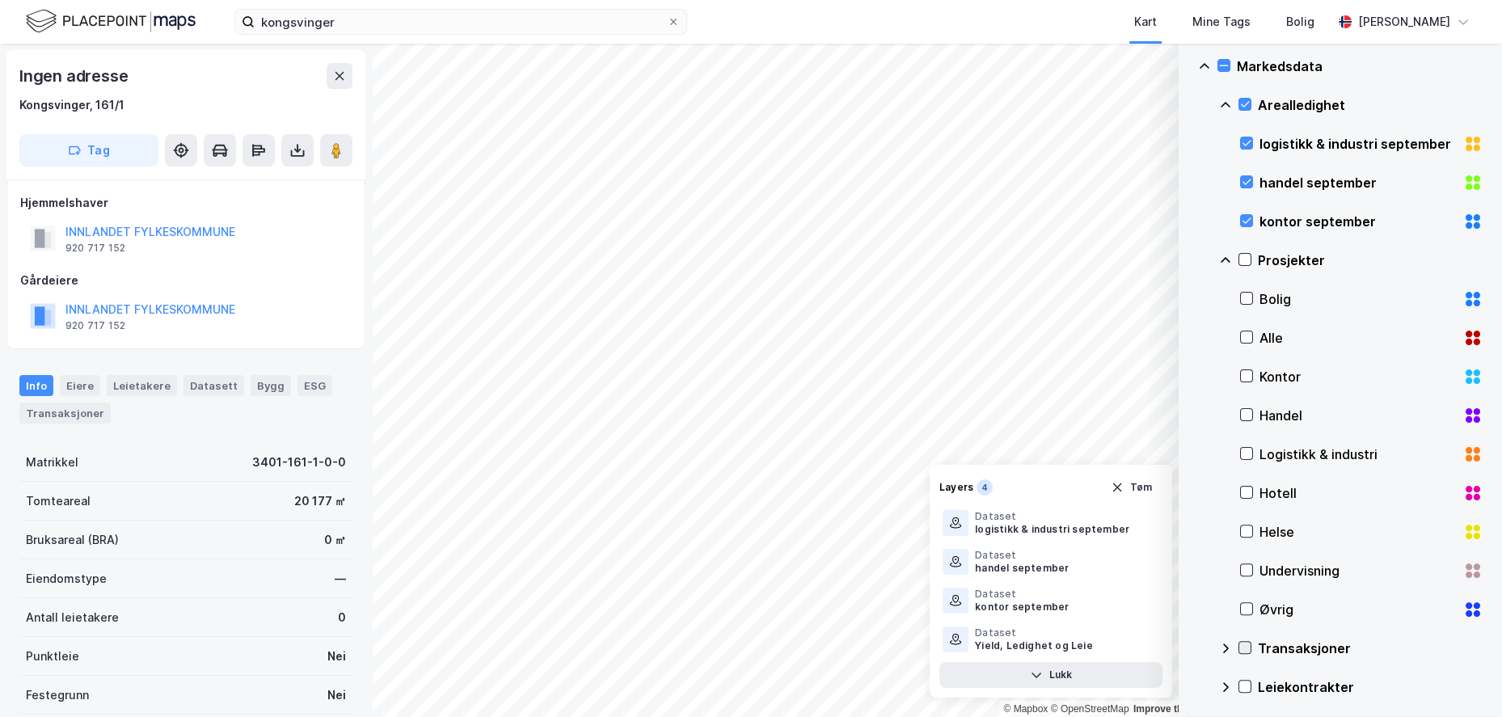
scroll to position [741, 0]
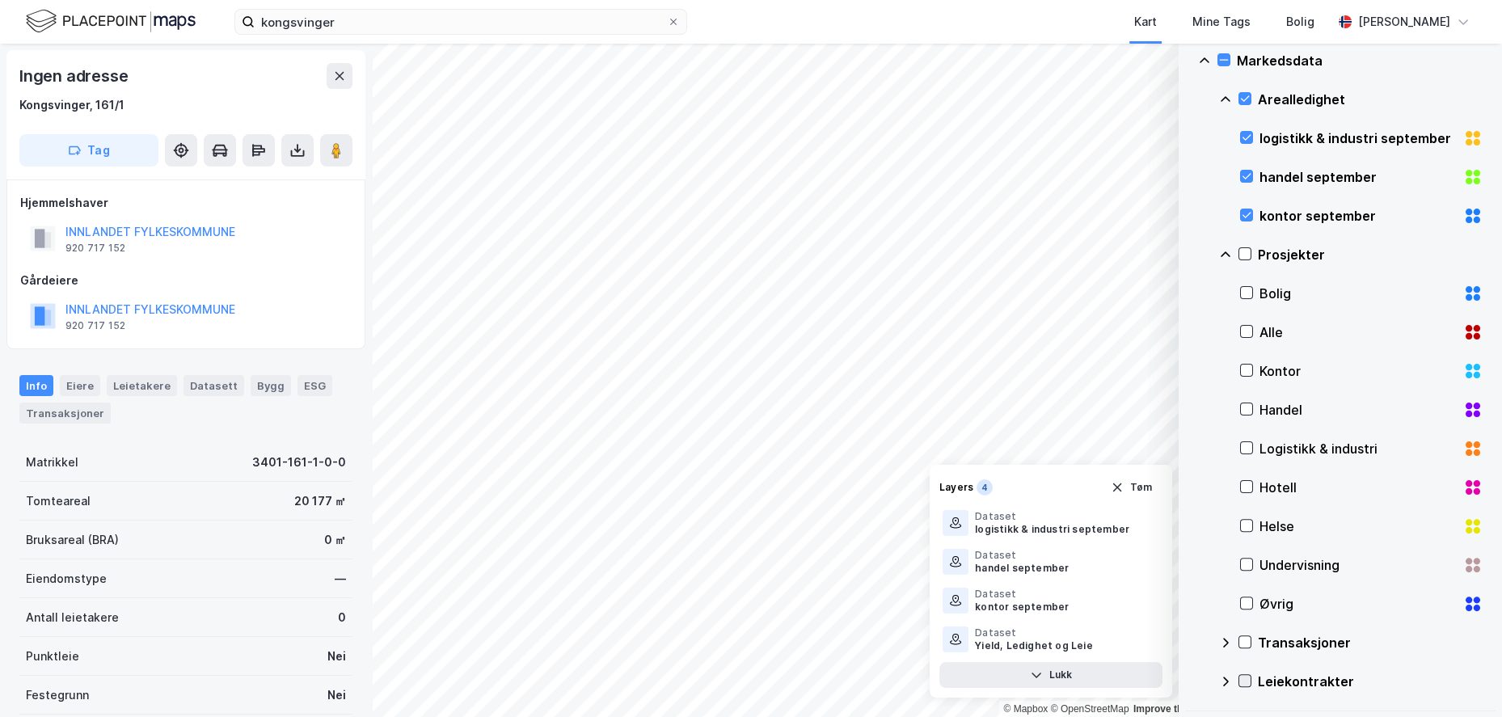
click at [1248, 677] on icon at bounding box center [1245, 680] width 11 height 11
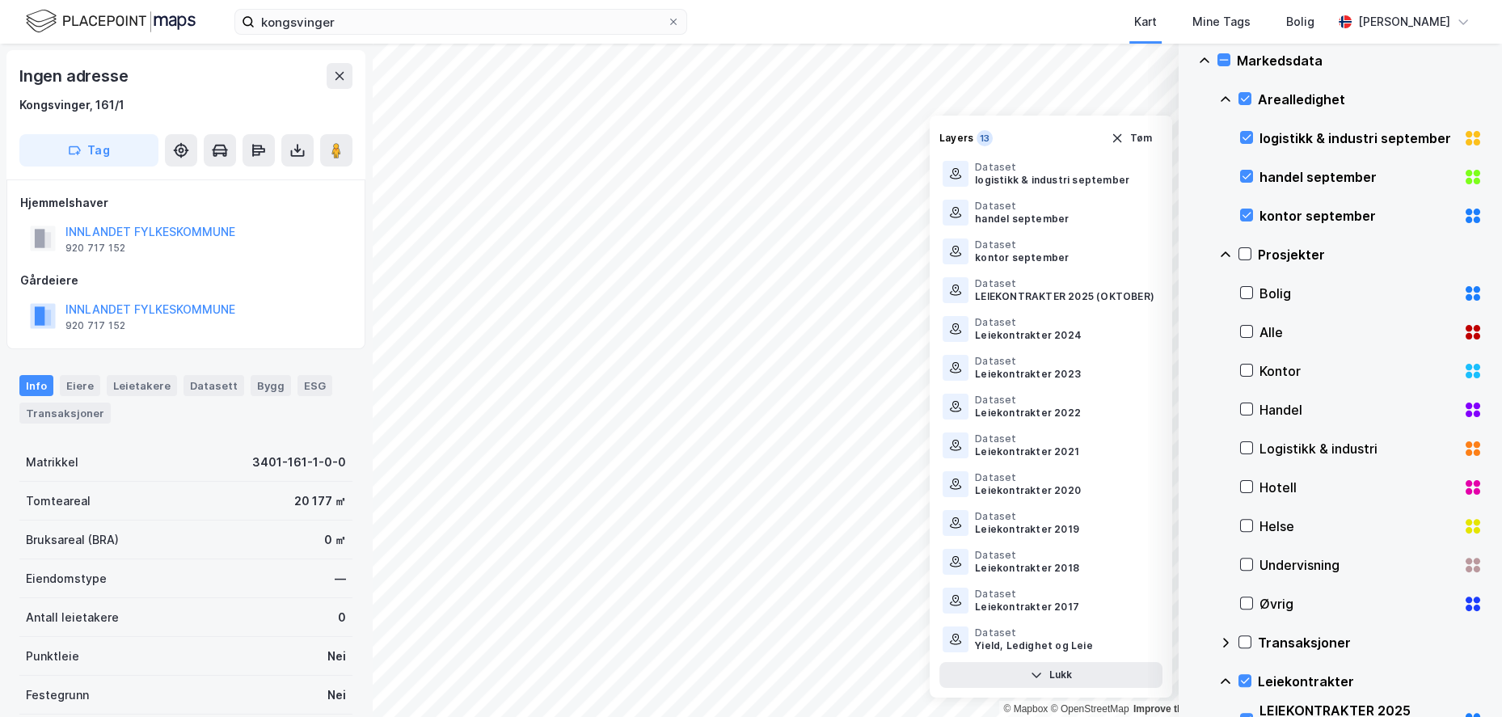
scroll to position [1090, 0]
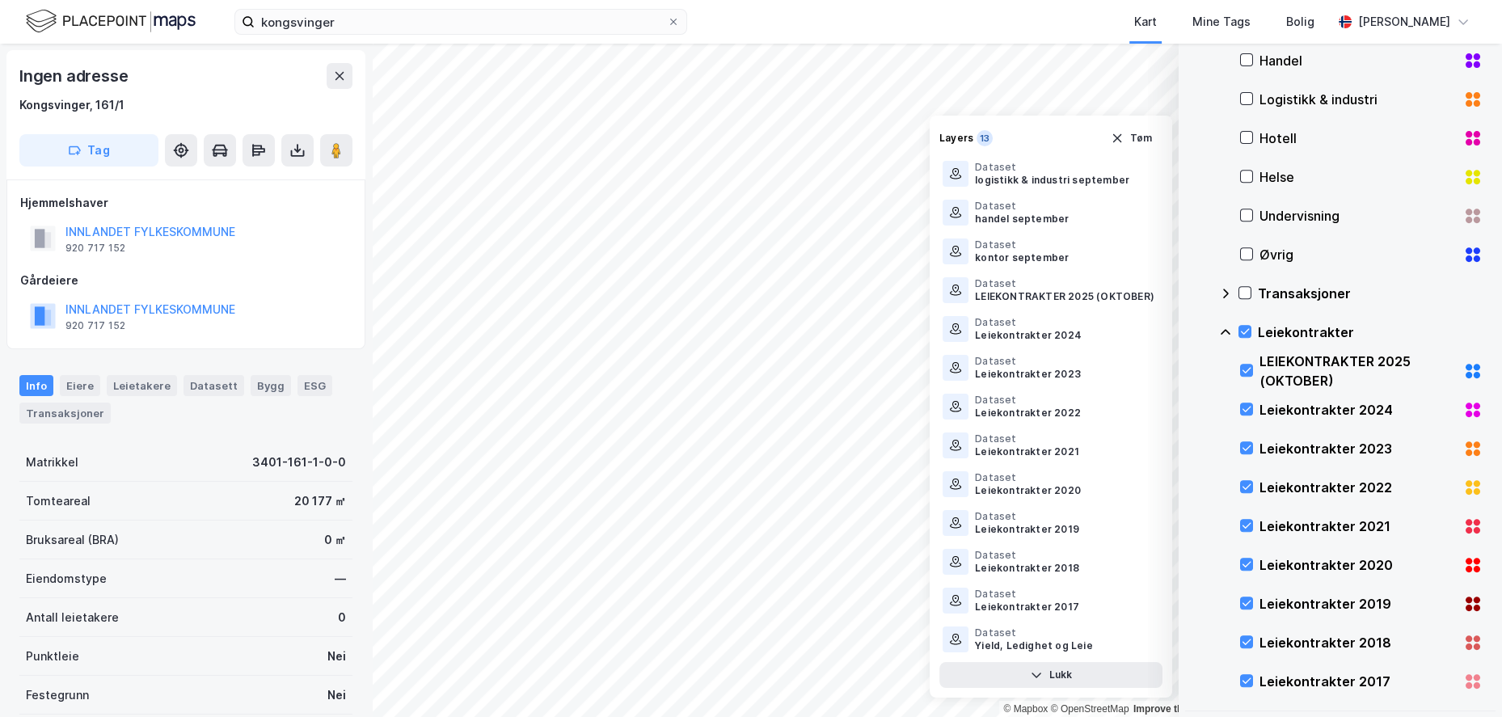
click at [1464, 480] on icon at bounding box center [1473, 487] width 19 height 19
click at [1147, 167] on button "Tøm" at bounding box center [1132, 177] width 62 height 26
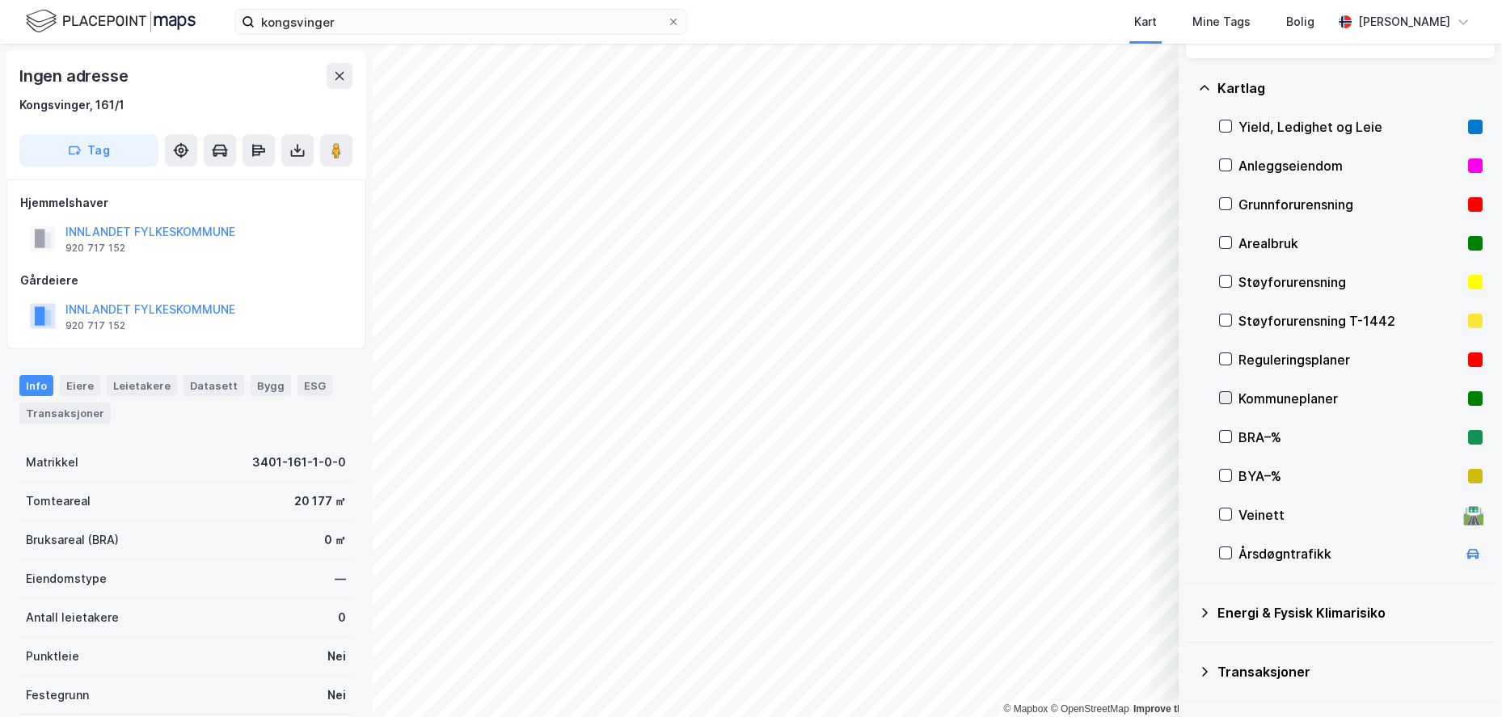
scroll to position [0, 0]
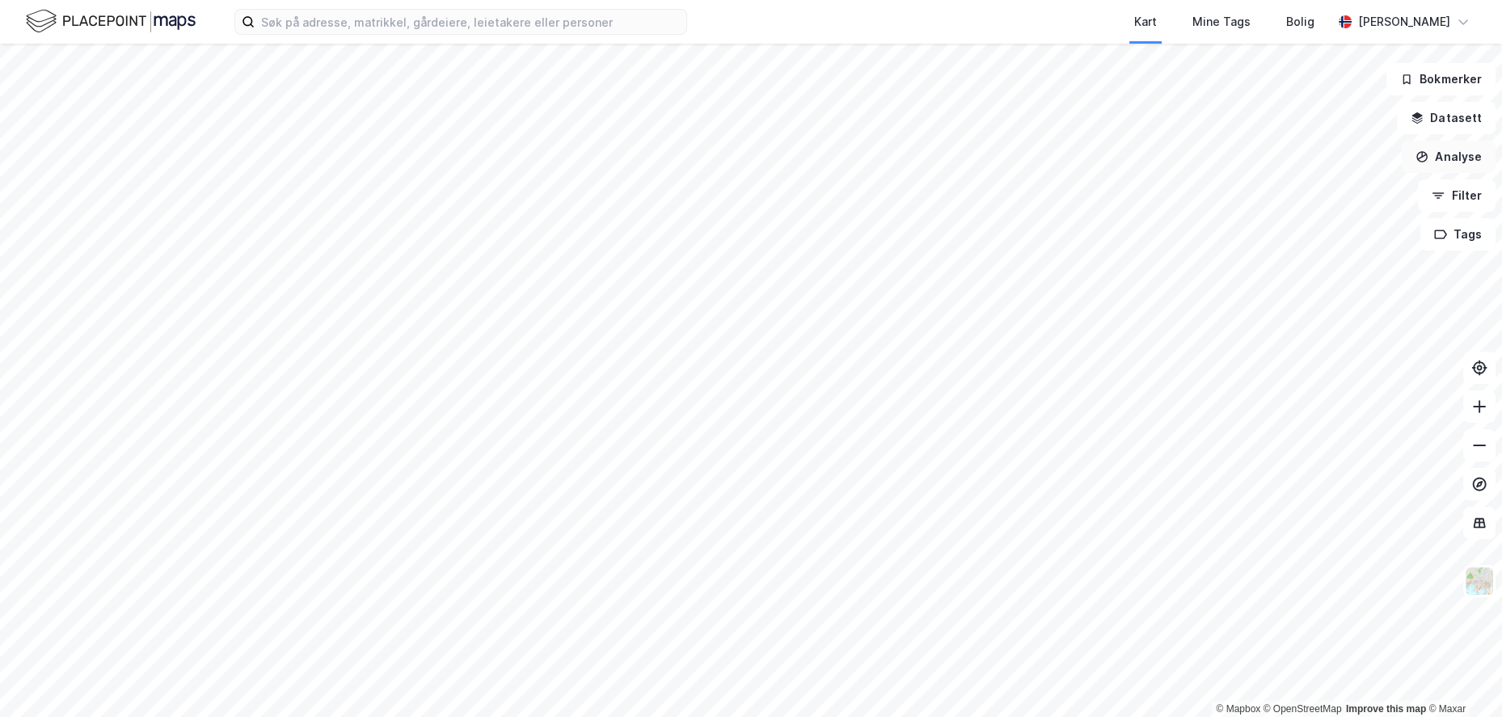
click at [1454, 167] on button "Analyse" at bounding box center [1449, 157] width 94 height 32
click at [1326, 257] on div "Se demografi" at bounding box center [1308, 258] width 141 height 14
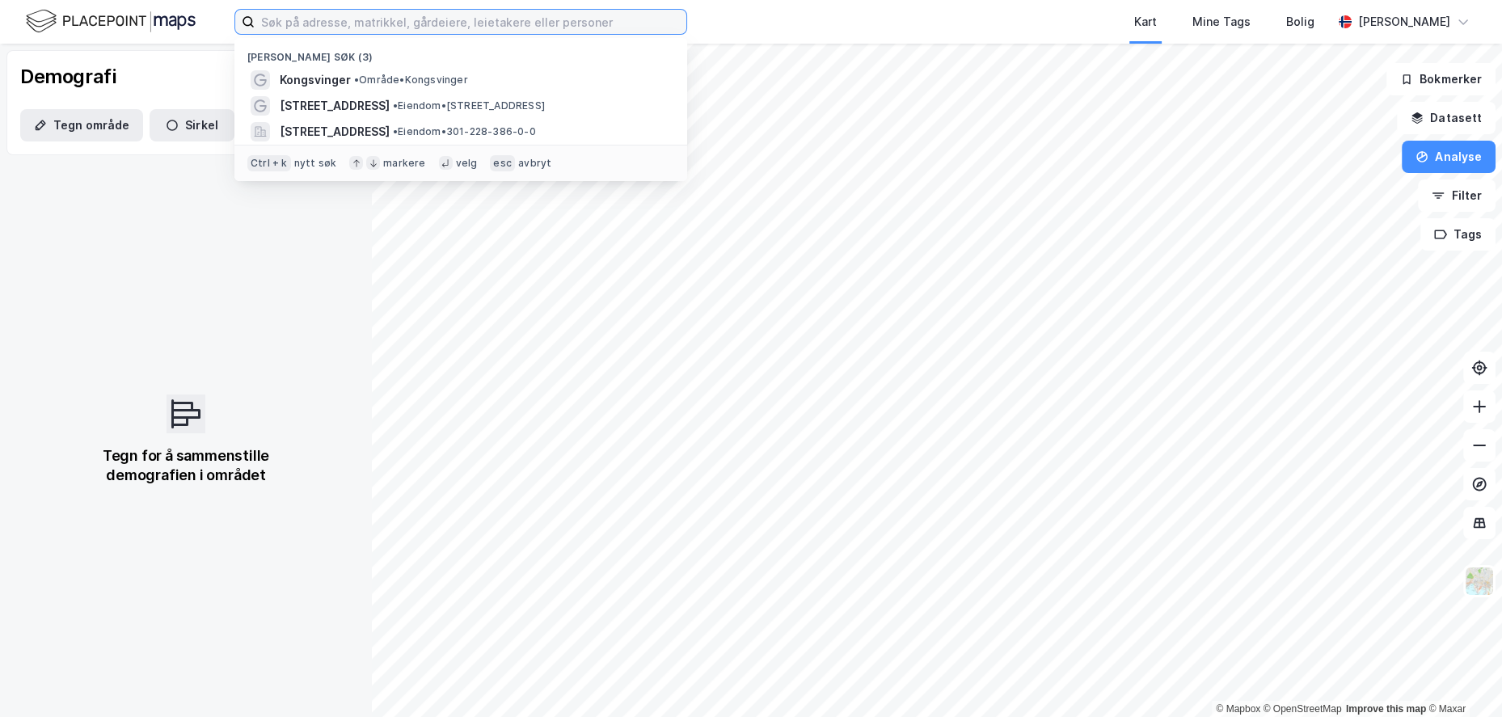
click at [361, 22] on input at bounding box center [471, 22] width 432 height 24
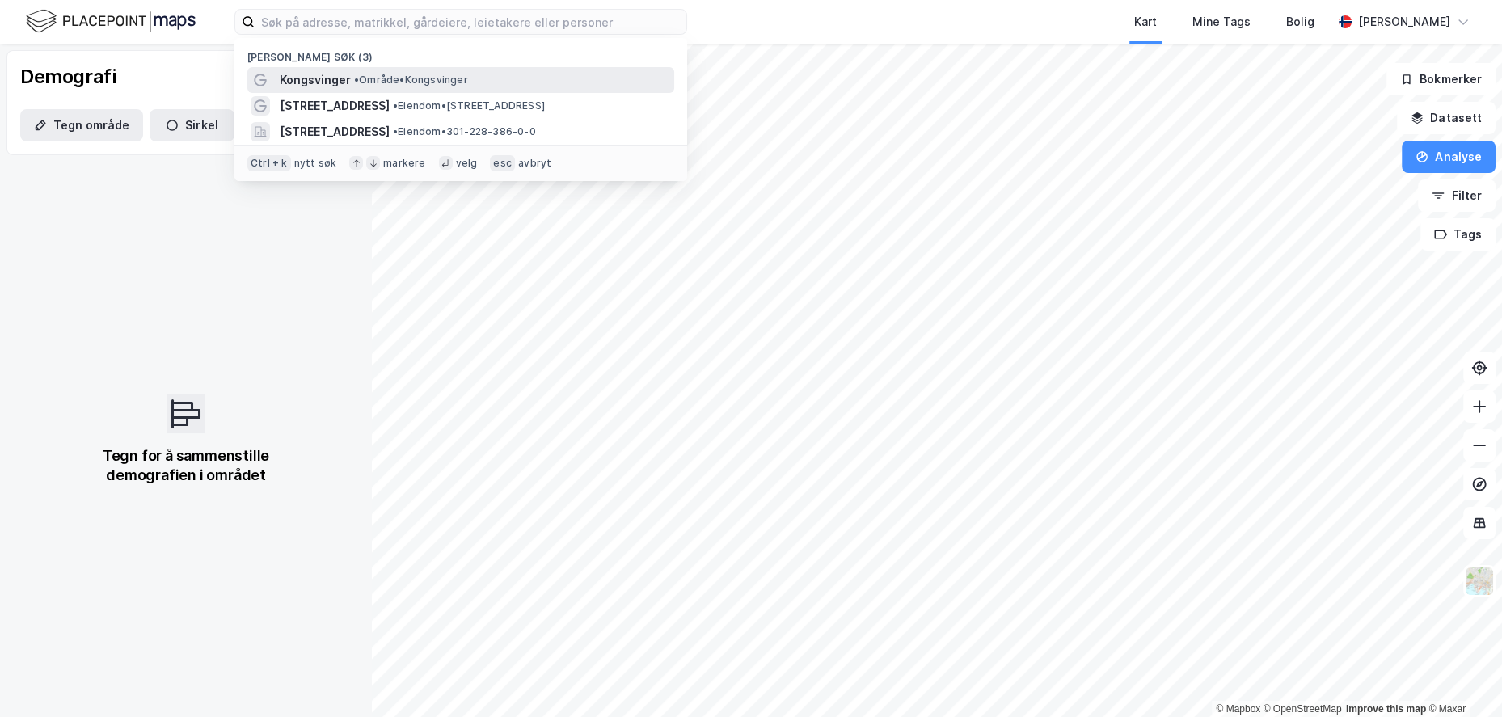
click at [414, 77] on span "• Område • Kongsvinger" at bounding box center [411, 80] width 114 height 13
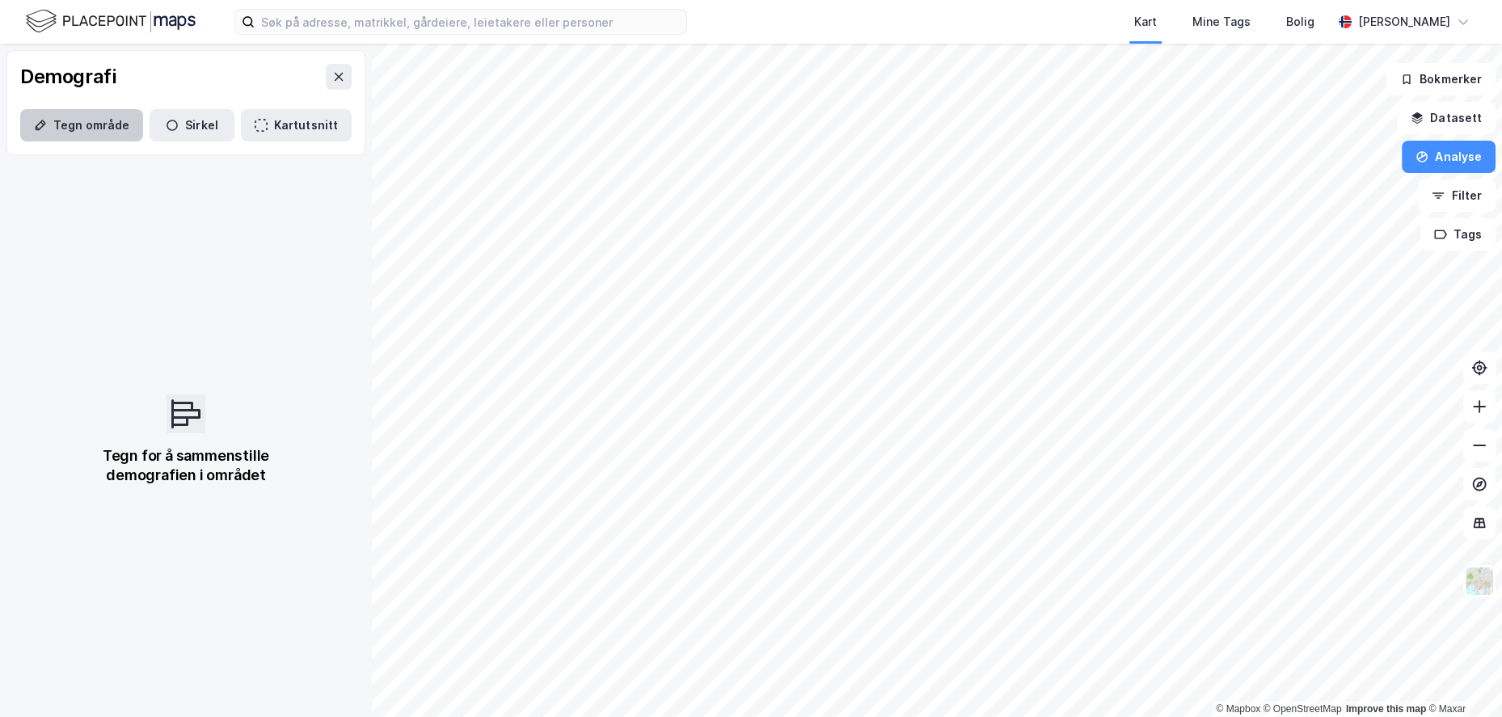
click at [52, 118] on button "Tegn område" at bounding box center [81, 125] width 123 height 32
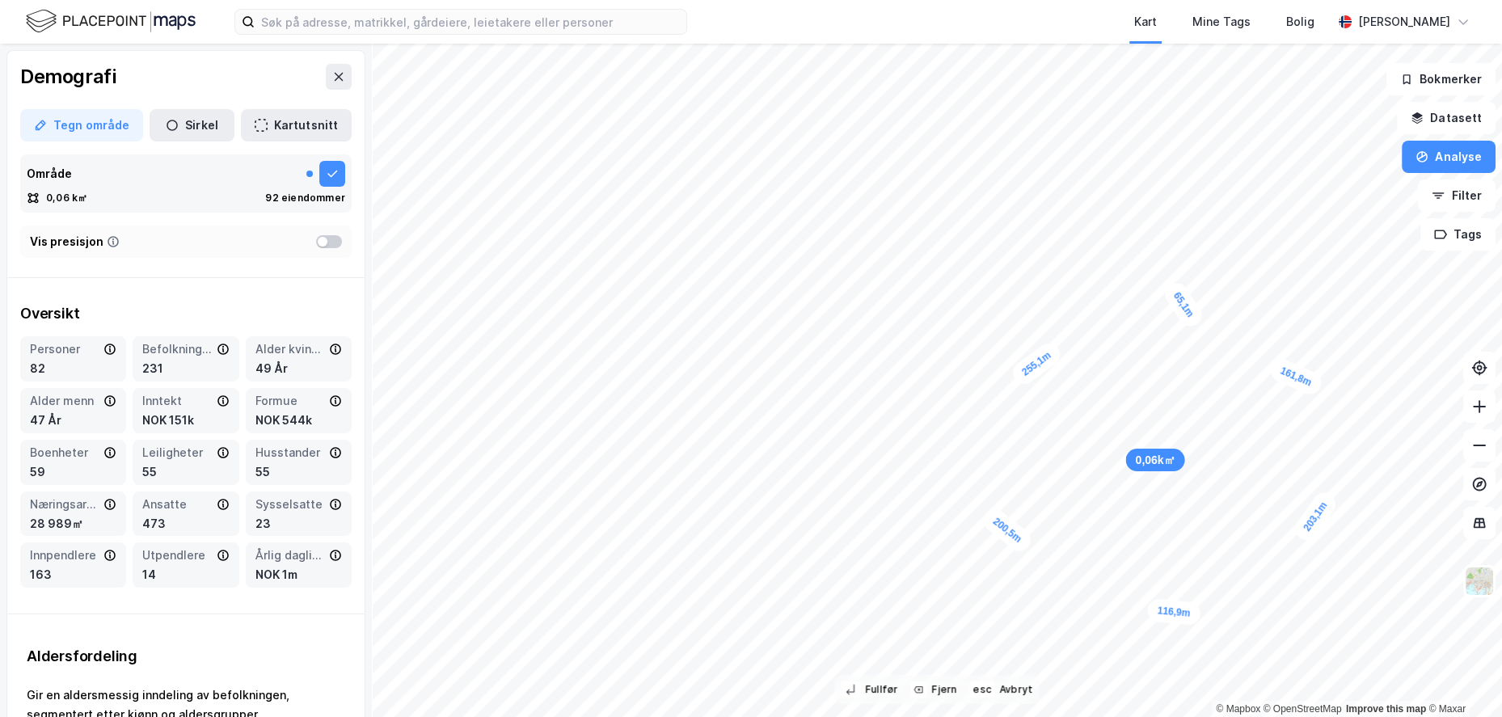
click at [323, 245] on div at bounding box center [329, 241] width 26 height 13
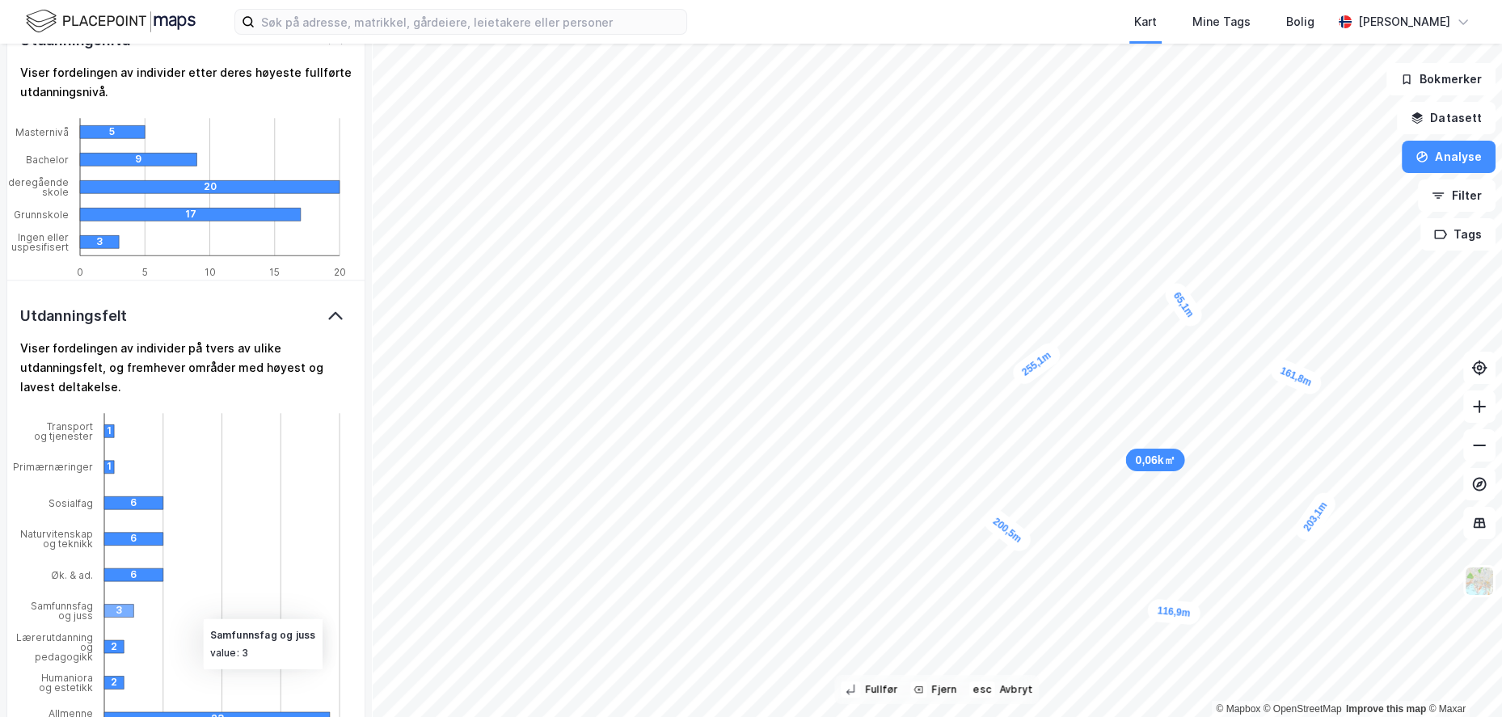
scroll to position [3044, 0]
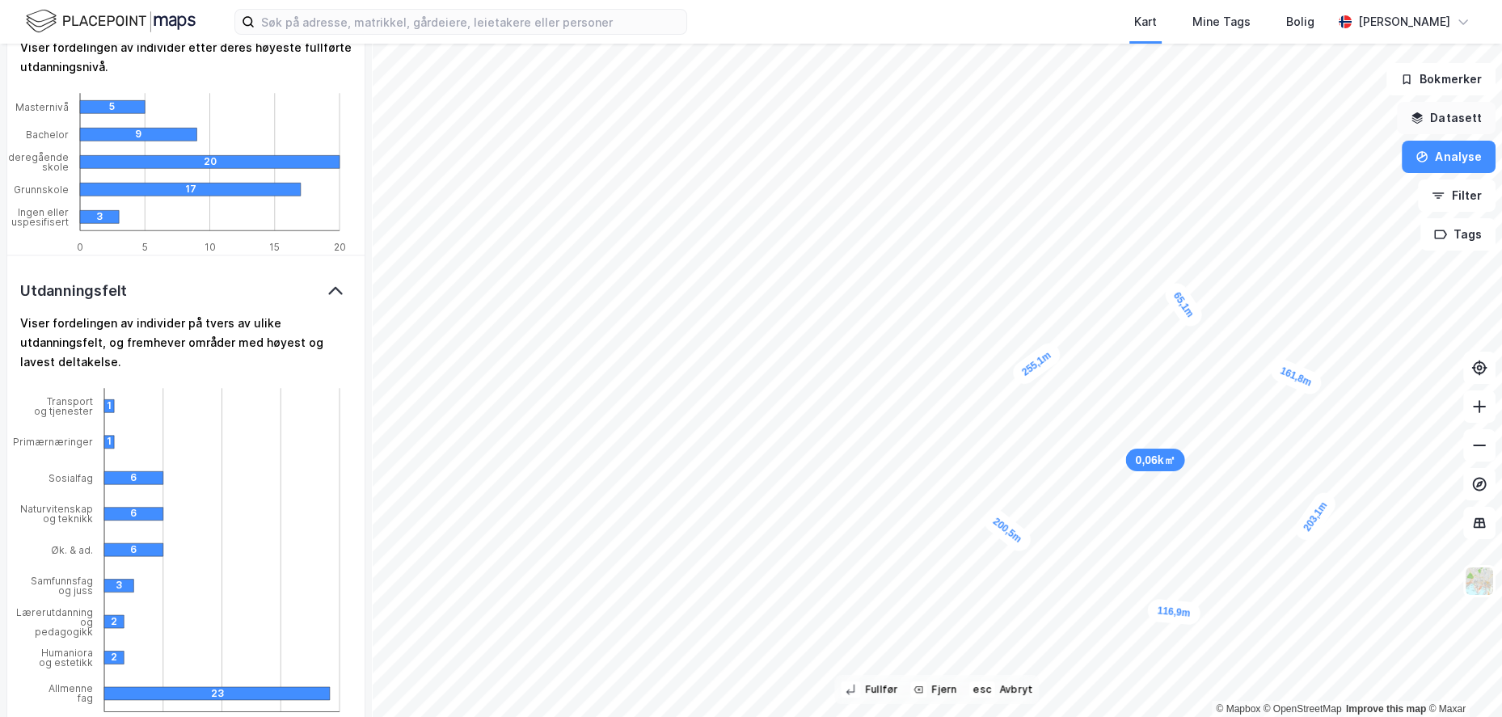
click at [1456, 116] on button "Datasett" at bounding box center [1446, 118] width 99 height 32
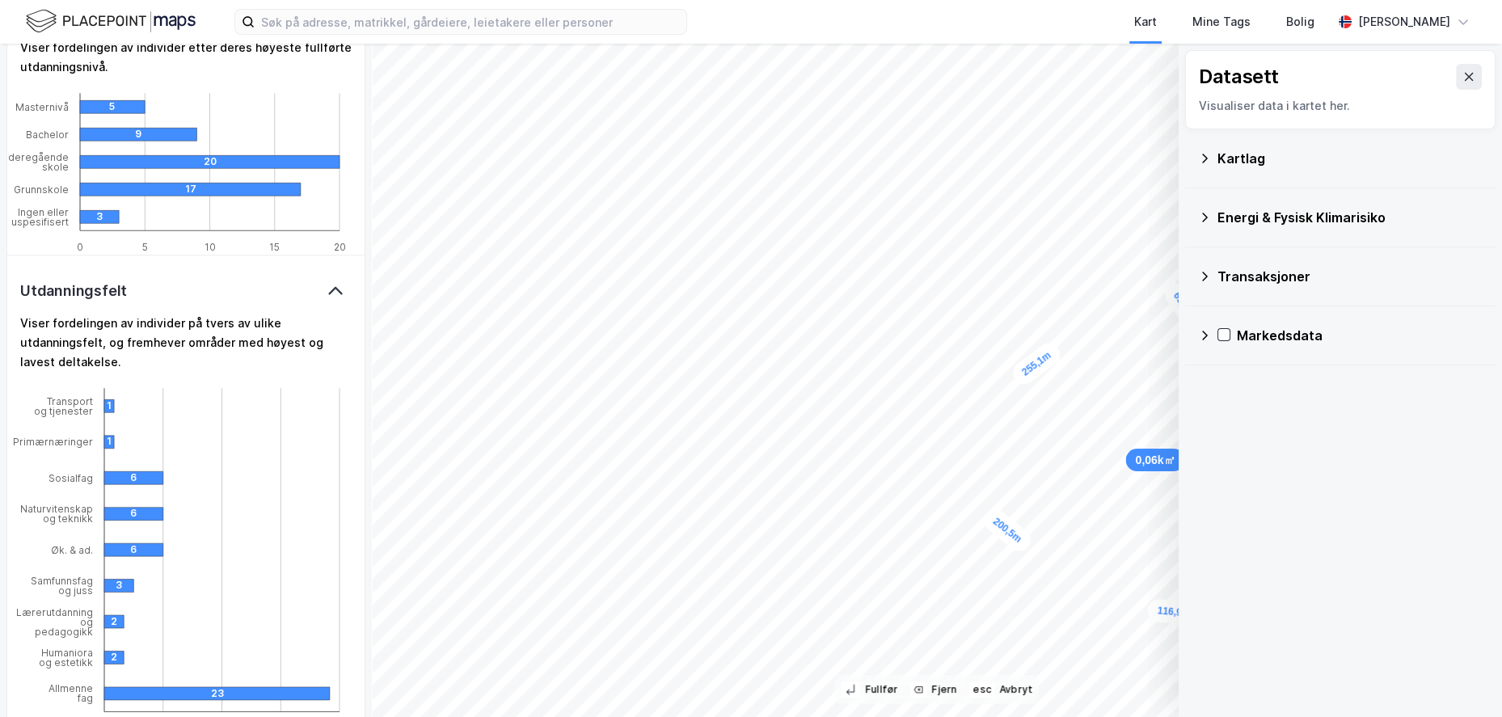
click at [1256, 158] on div "Kartlag" at bounding box center [1350, 158] width 265 height 19
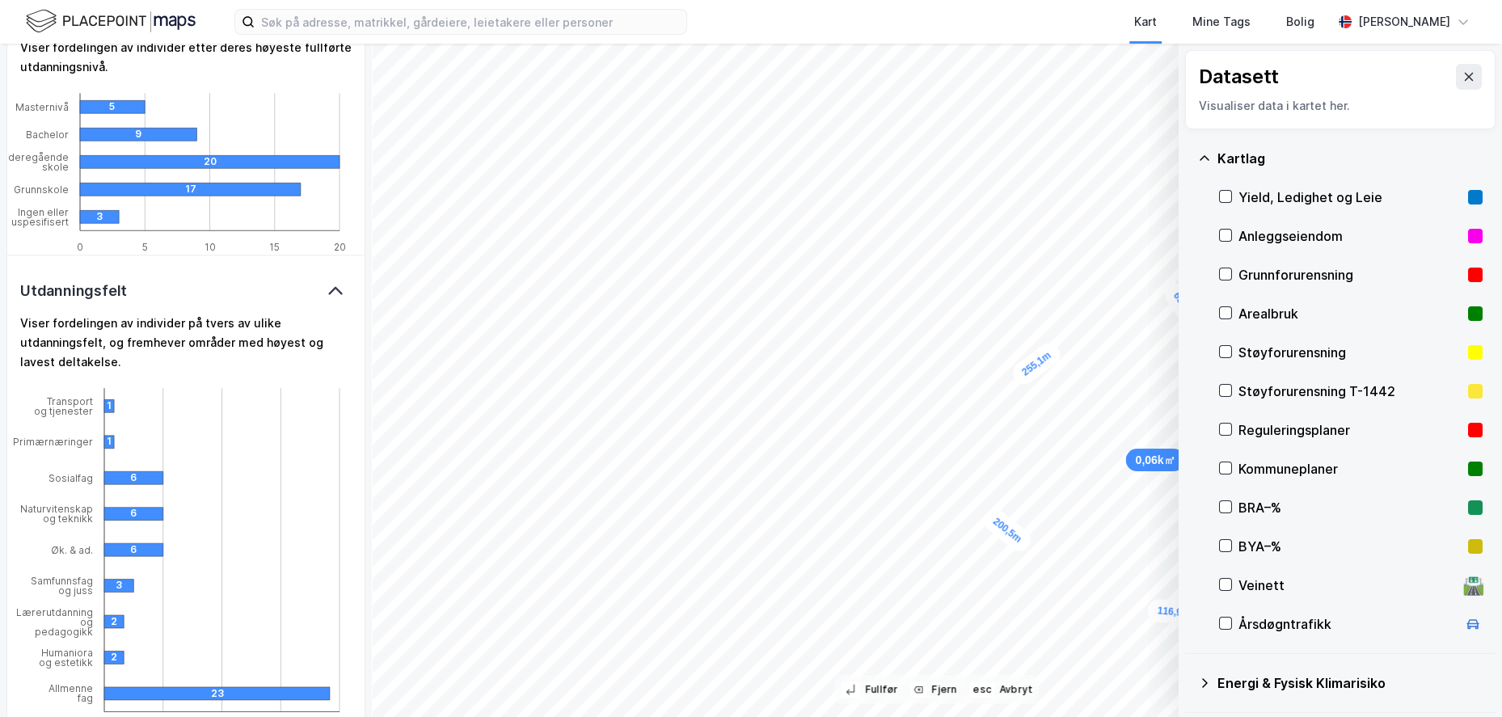
click at [1256, 159] on div "Kartlag" at bounding box center [1350, 158] width 265 height 19
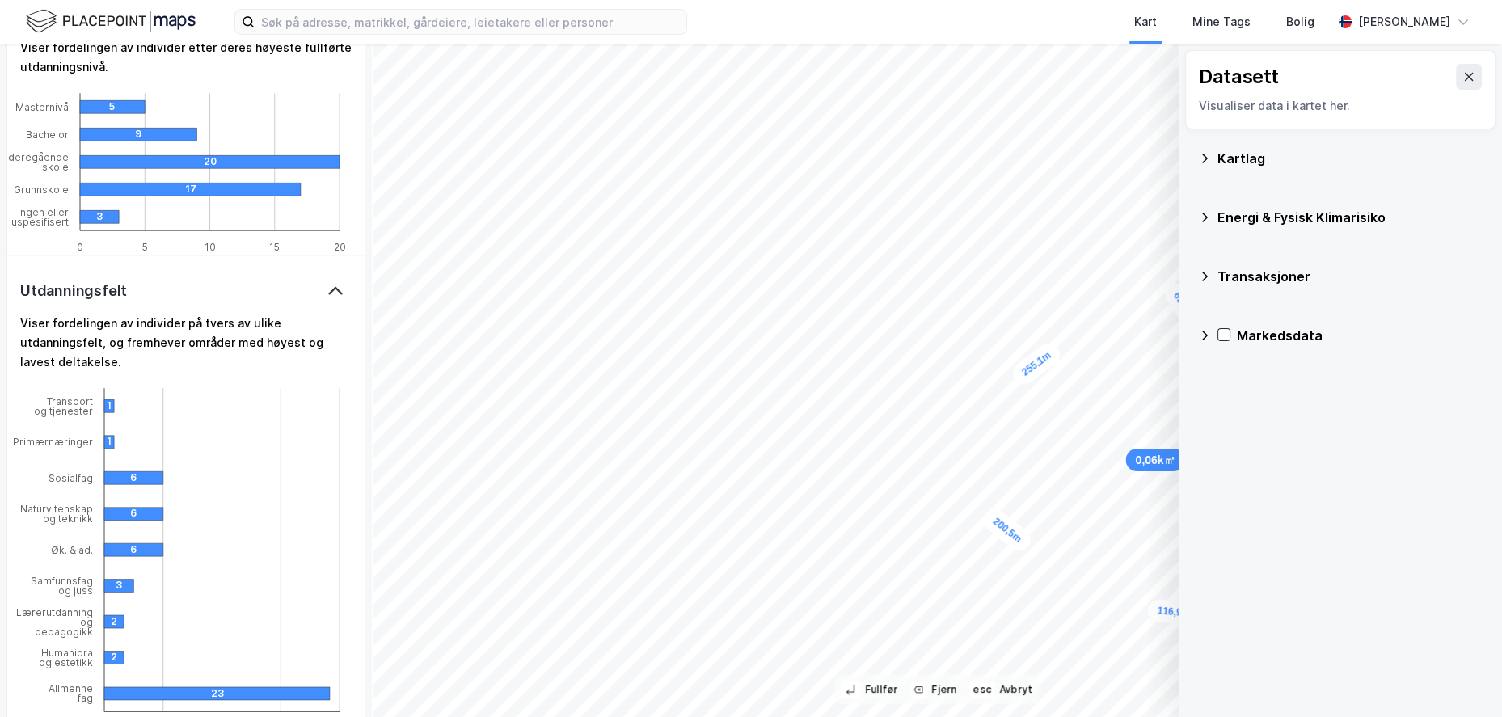
click at [1204, 338] on icon at bounding box center [1205, 336] width 6 height 10
click at [1248, 377] on icon at bounding box center [1245, 373] width 11 height 11
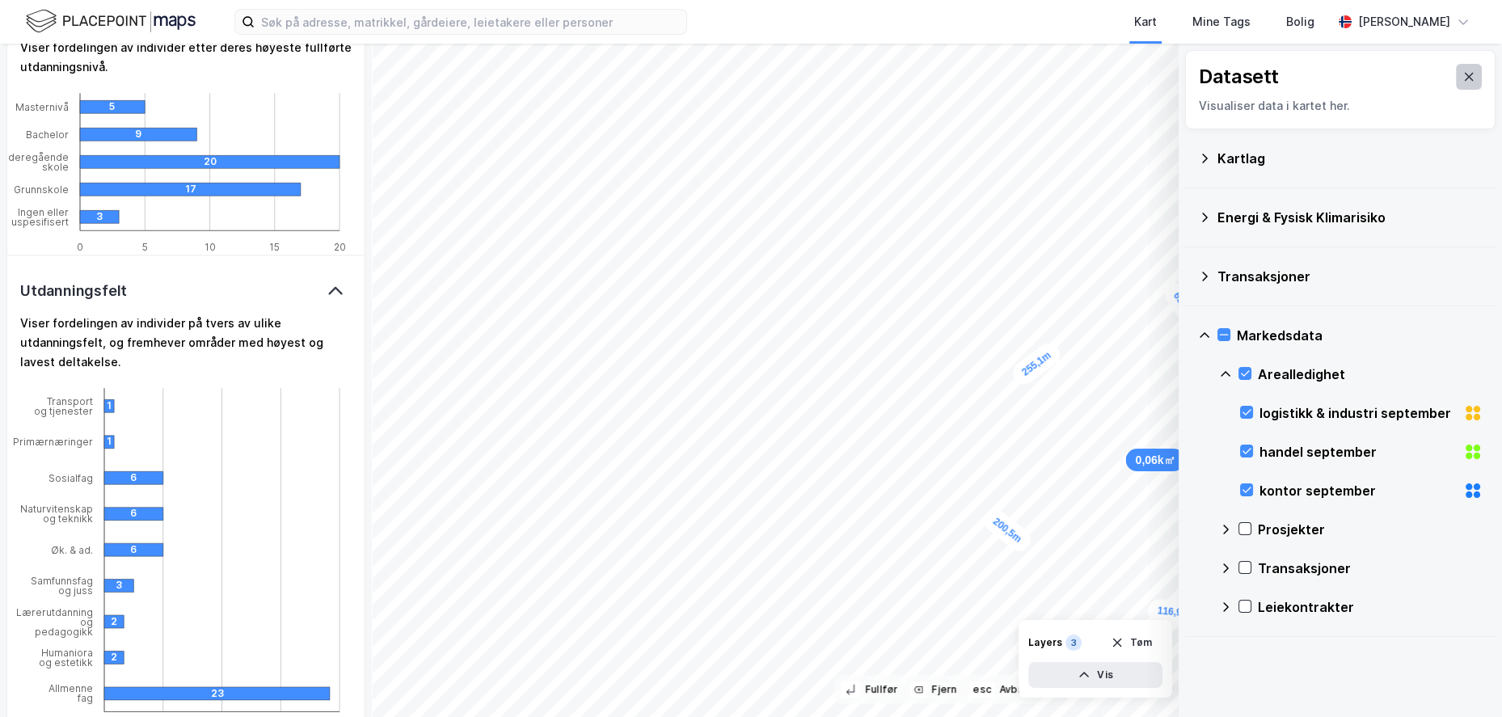
click at [1466, 72] on button at bounding box center [1469, 77] width 26 height 26
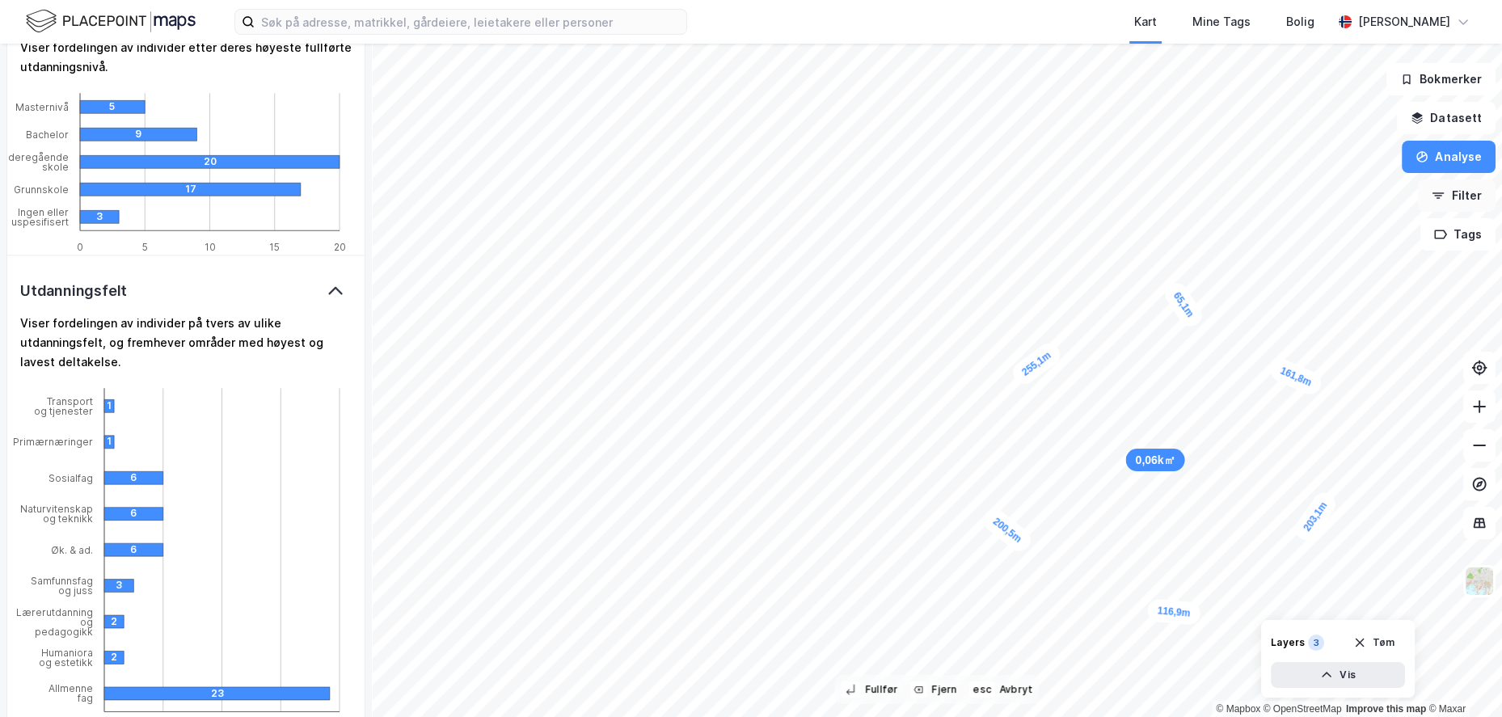
click at [1469, 207] on button "Filter" at bounding box center [1457, 196] width 78 height 32
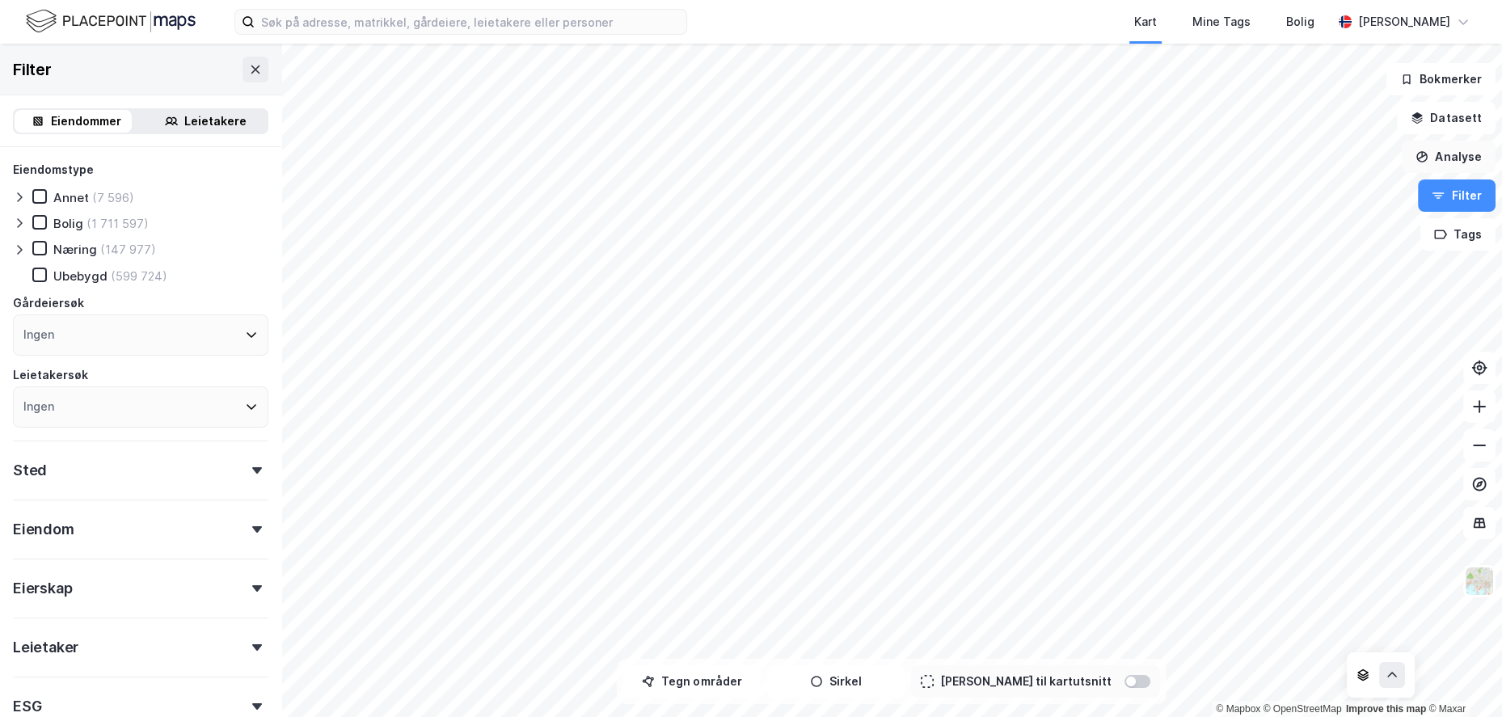
click at [1452, 153] on button "Analyse" at bounding box center [1449, 157] width 94 height 32
click at [212, 116] on div "Leietakere" at bounding box center [215, 121] width 62 height 19
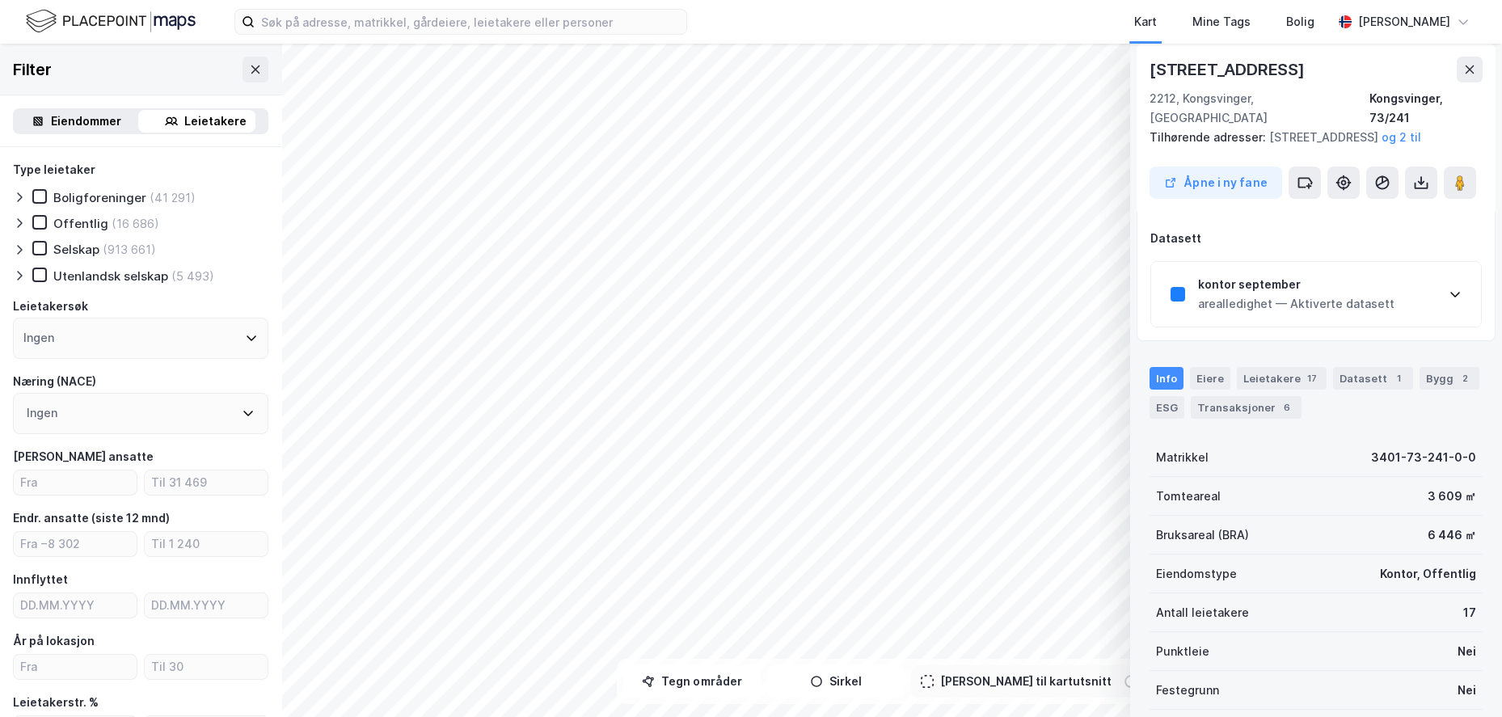
scroll to position [162, 0]
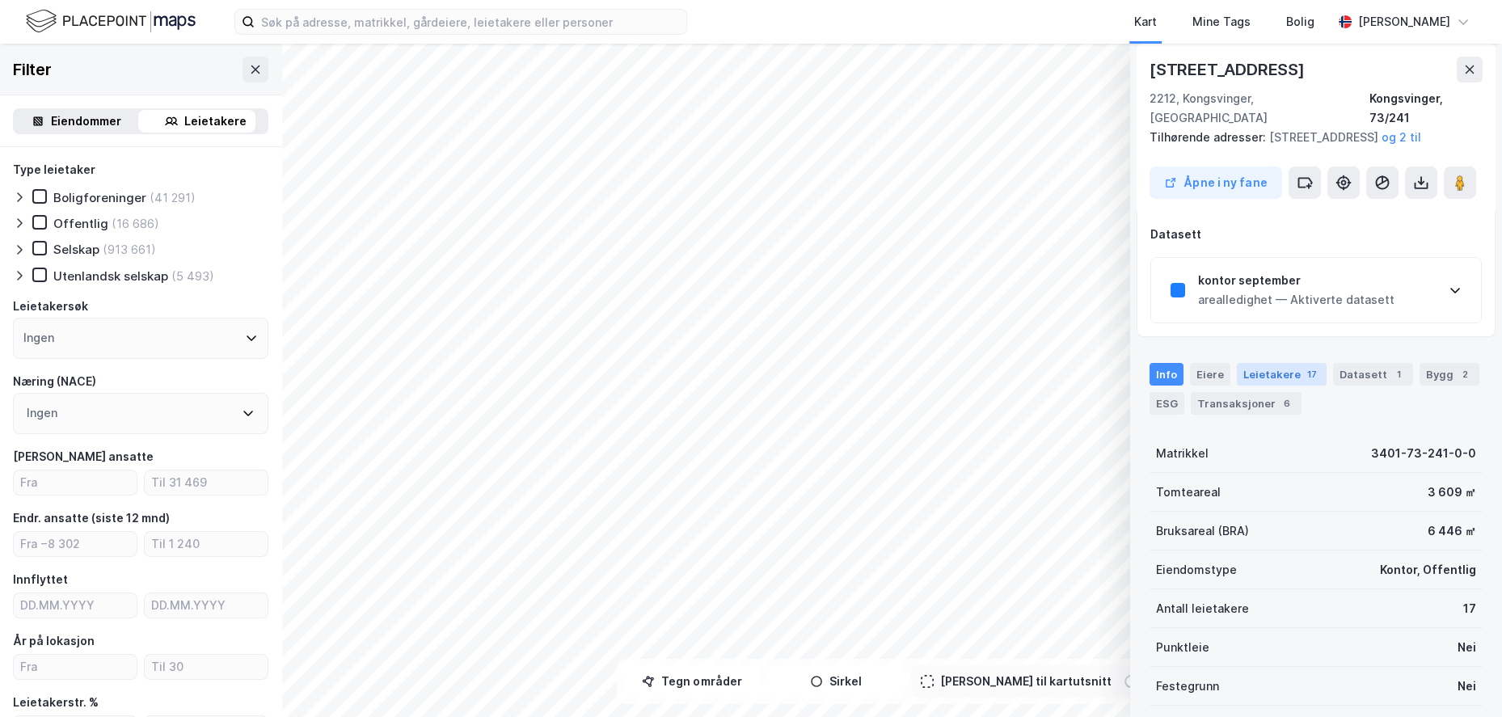
click at [1286, 378] on div "Leietakere 17" at bounding box center [1282, 374] width 90 height 23
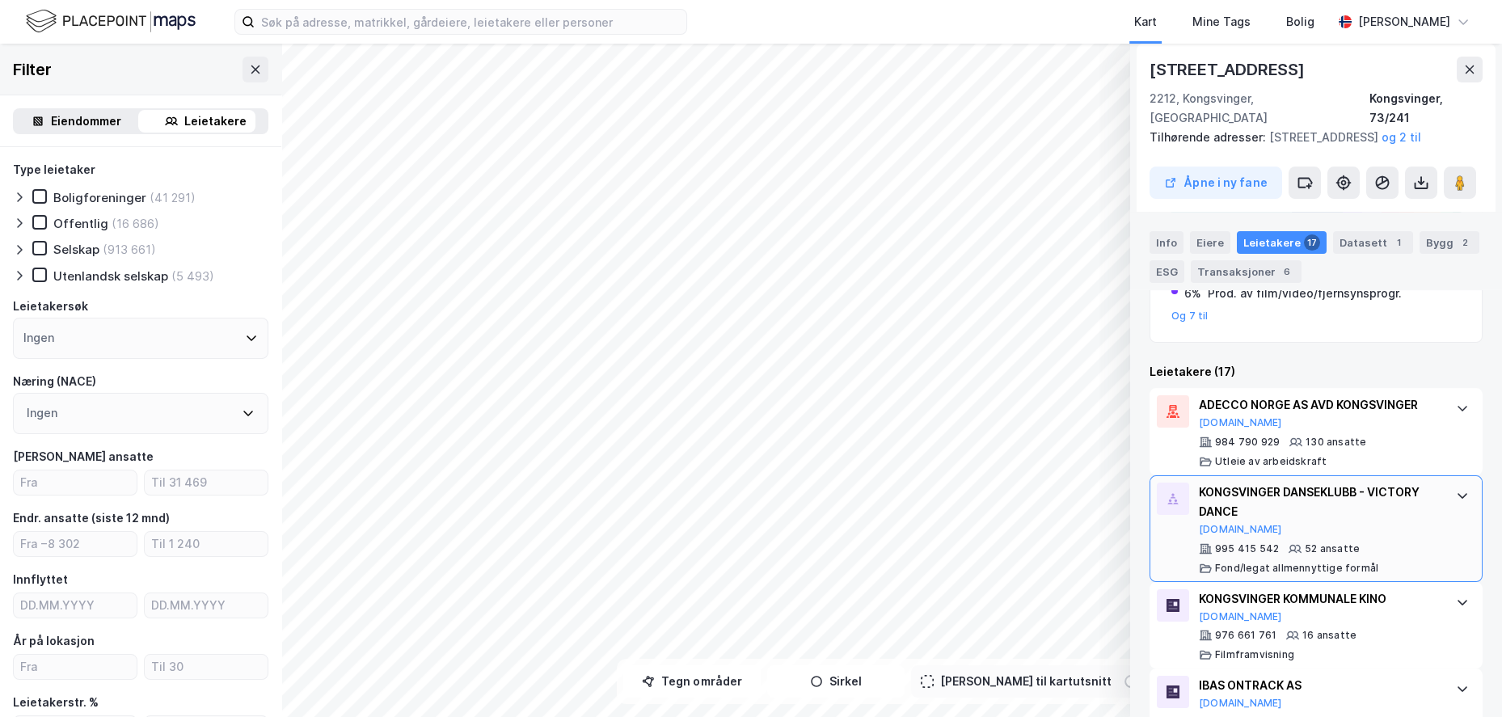
scroll to position [581, 0]
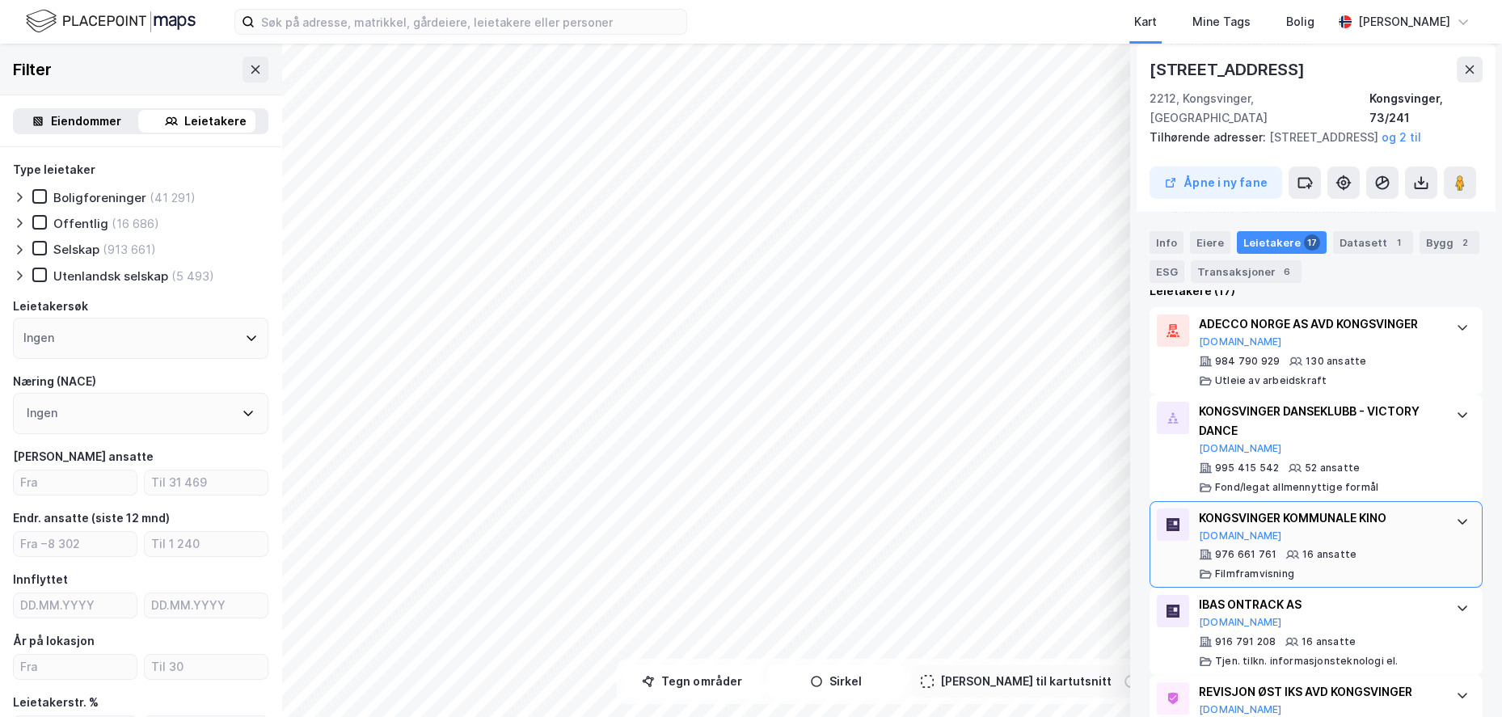
click at [1274, 543] on div "KONGSVINGER KOMMUNALE KINO Proff.no 976 661 761 16 ansatte Filmframvisning" at bounding box center [1319, 545] width 241 height 73
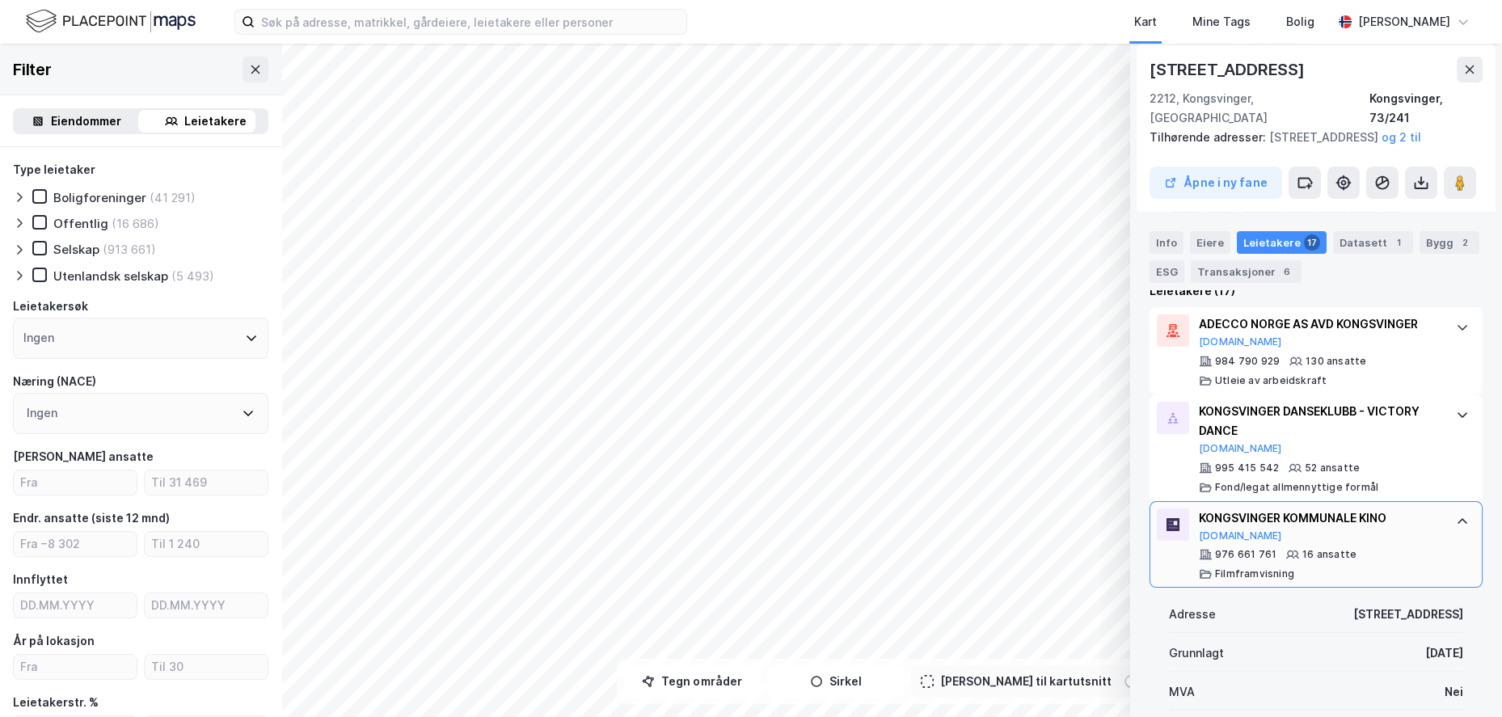
click at [1275, 539] on div "KONGSVINGER KOMMUNALE KINO Proff.no" at bounding box center [1319, 526] width 241 height 34
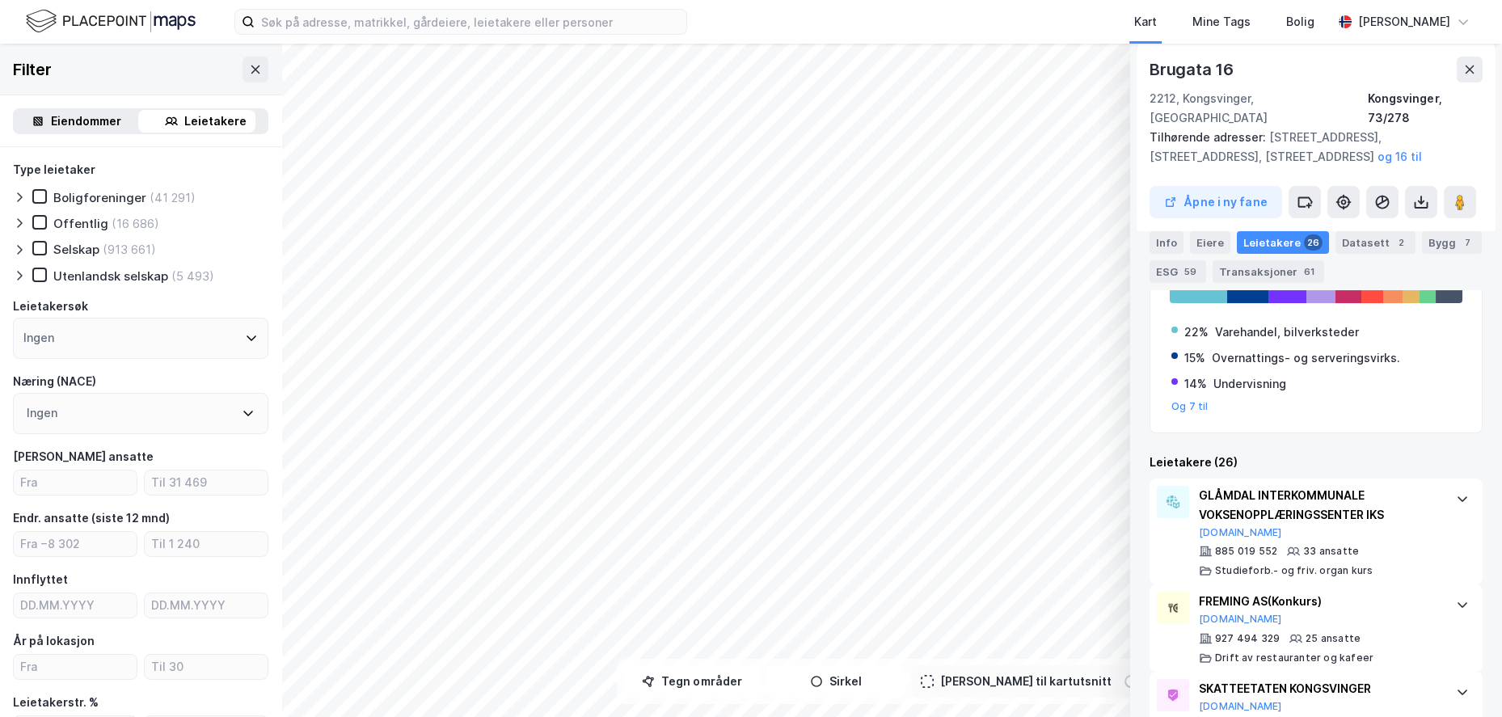
scroll to position [470, 0]
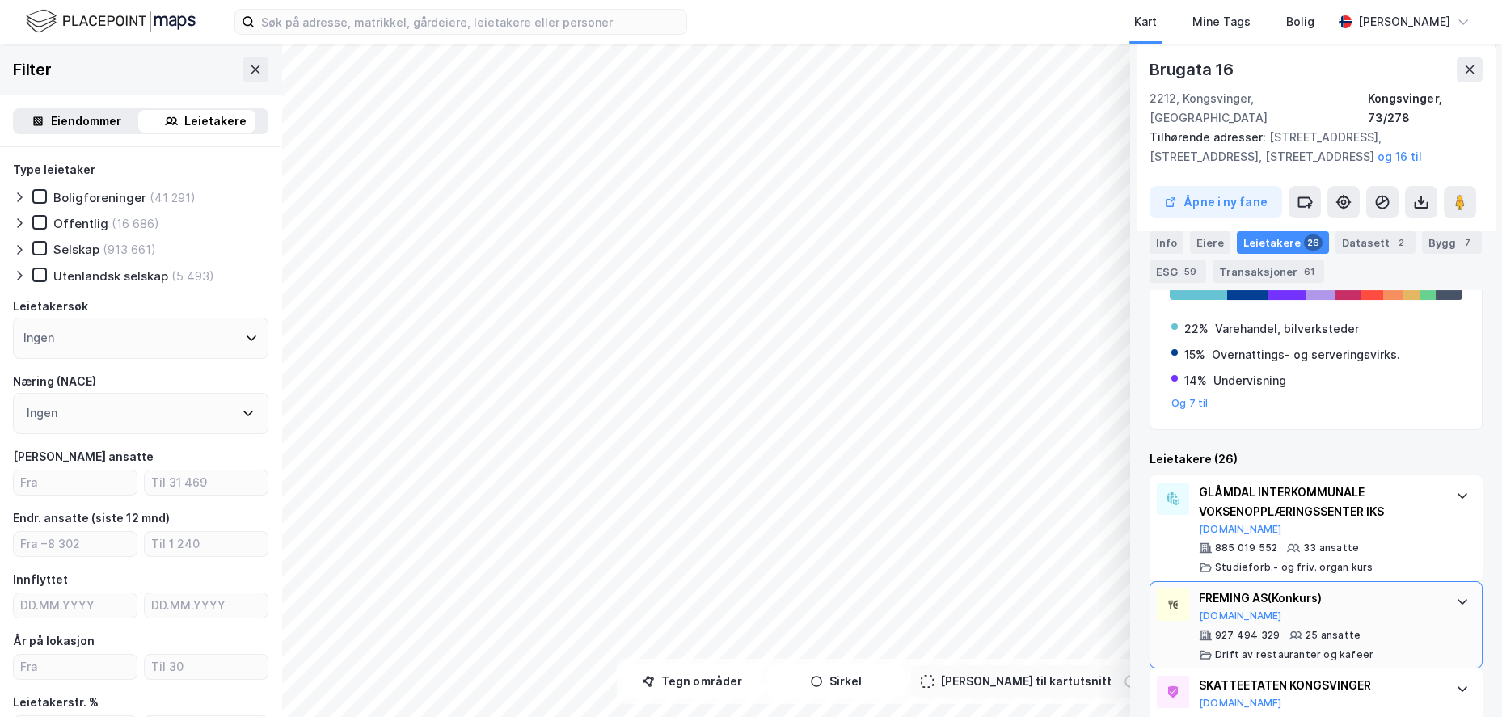
click at [1245, 629] on div "927 494 329" at bounding box center [1247, 635] width 65 height 13
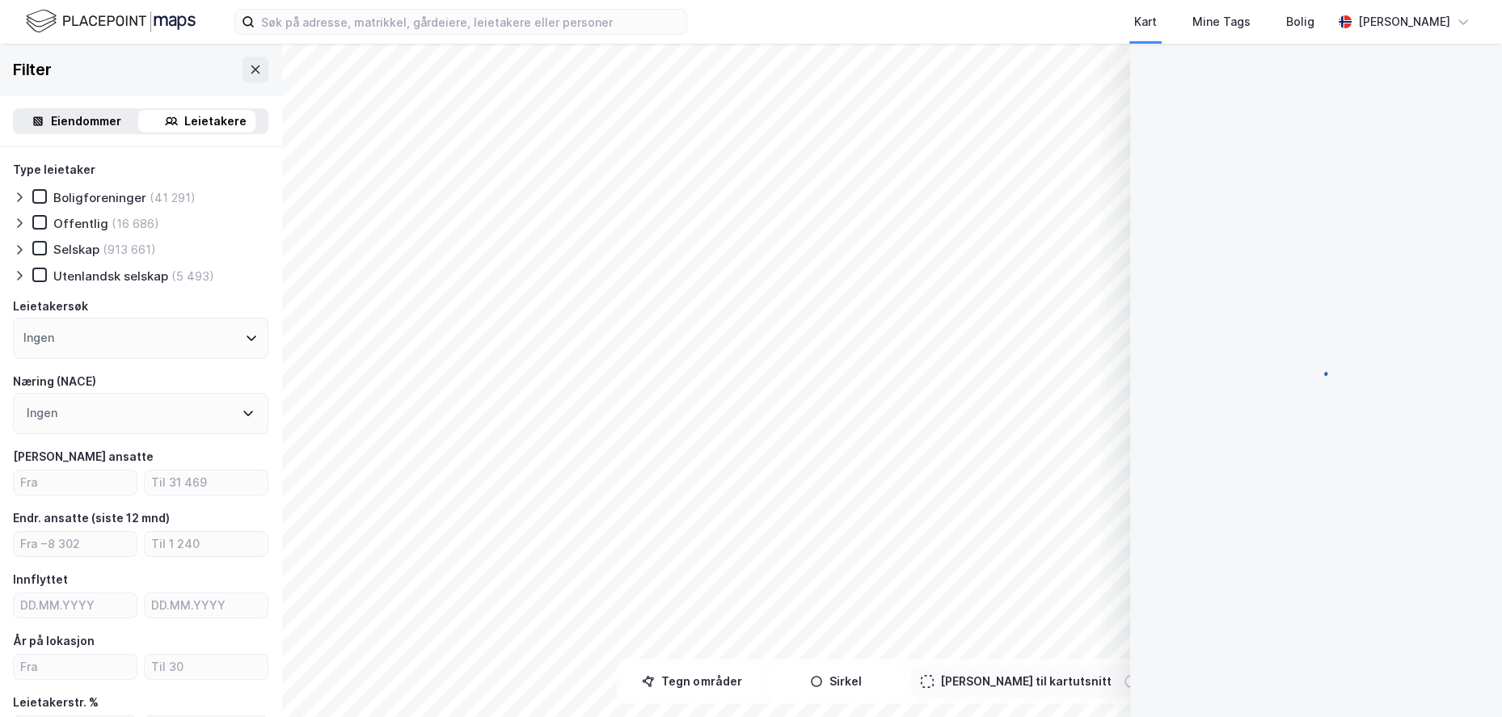
scroll to position [22, 0]
